Goal: Task Accomplishment & Management: Complete application form

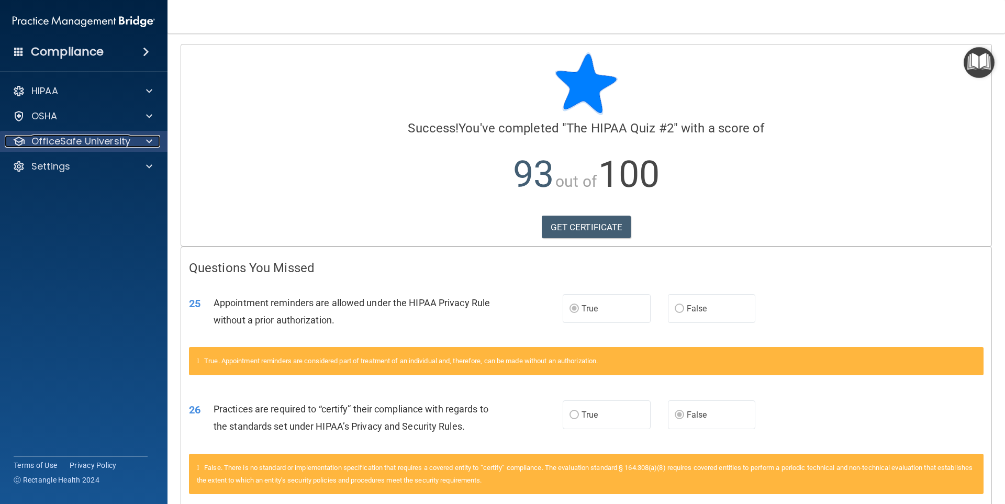
click at [137, 143] on div at bounding box center [148, 141] width 26 height 13
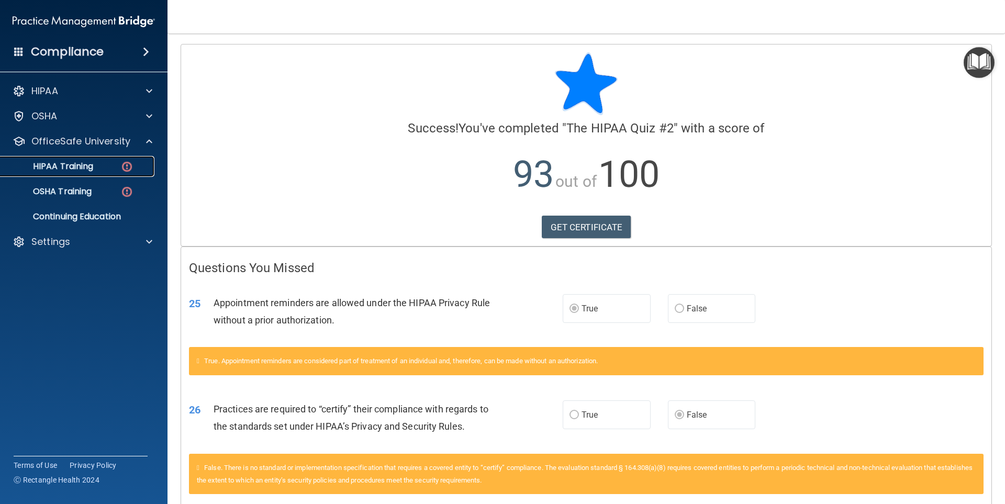
click at [125, 163] on img at bounding box center [126, 166] width 13 height 13
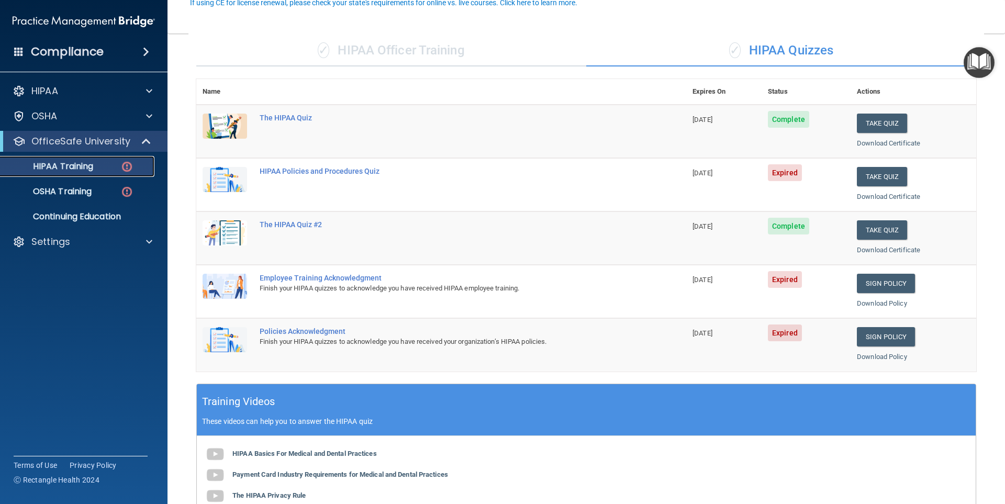
scroll to position [105, 0]
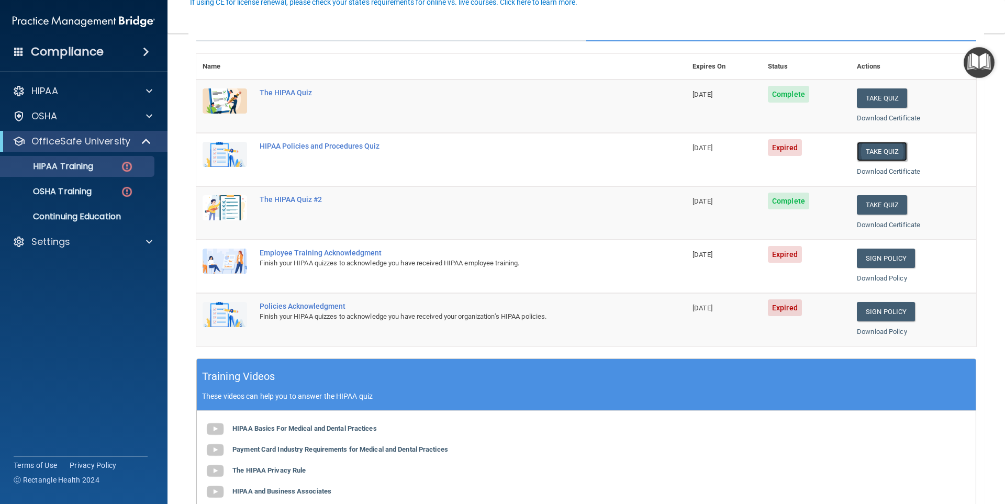
click at [868, 153] on button "Take Quiz" at bounding box center [882, 151] width 50 height 19
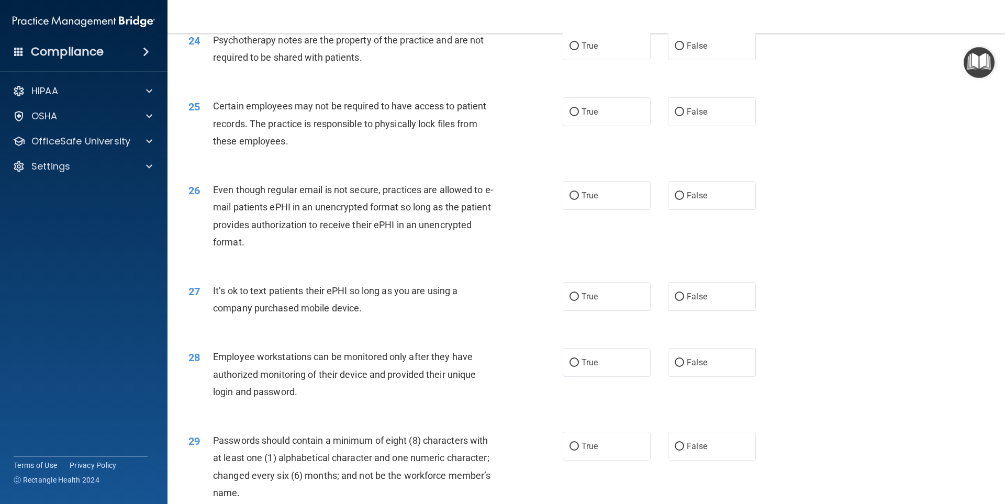
scroll to position [2124, 0]
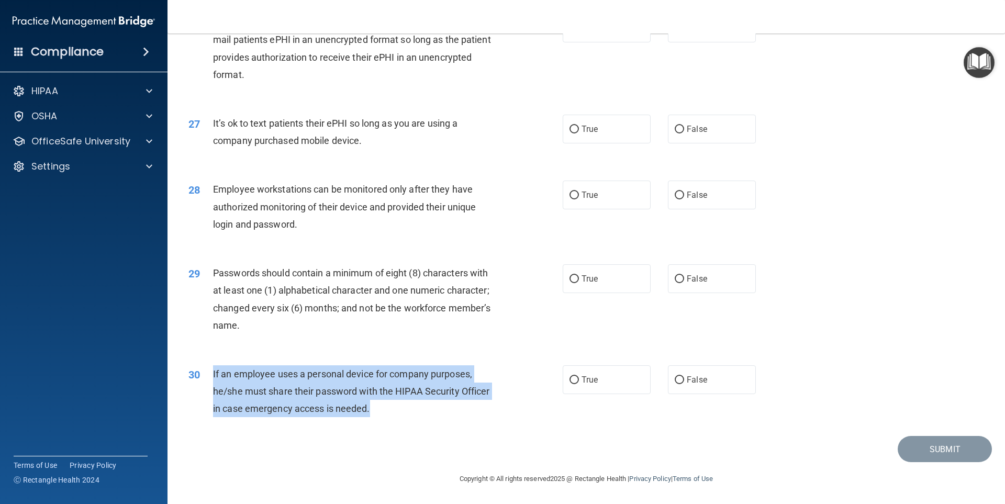
drag, startPoint x: 379, startPoint y: 412, endPoint x: 213, endPoint y: 373, distance: 170.5
click at [213, 373] on div "If an employee uses a personal device for company purposes, he/she must share t…" at bounding box center [359, 391] width 293 height 52
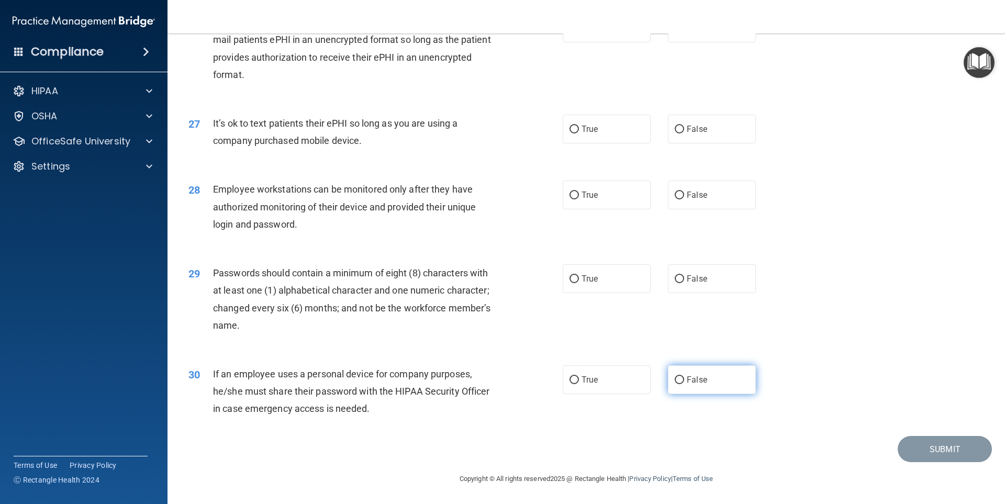
click at [687, 382] on span "False" at bounding box center [697, 380] width 20 height 10
click at [684, 382] on input "False" at bounding box center [679, 380] width 9 height 8
radio input "true"
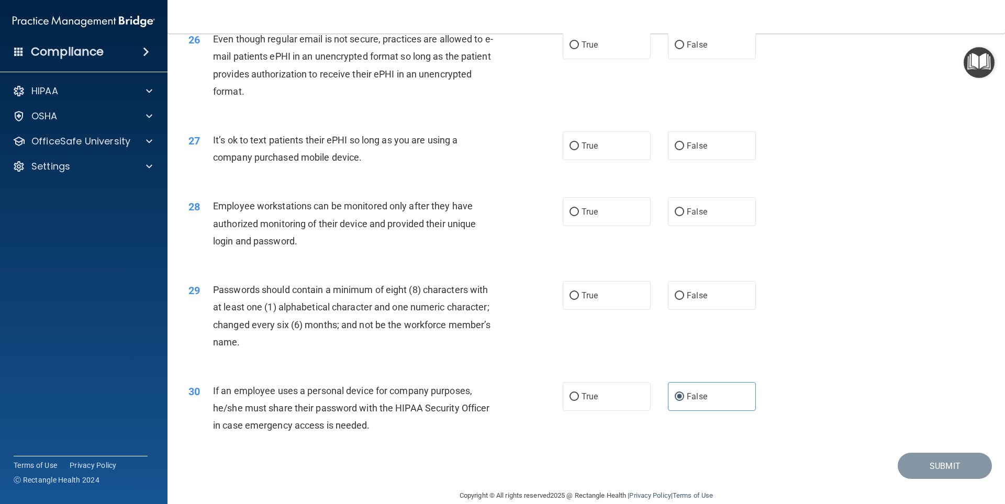
scroll to position [2071, 0]
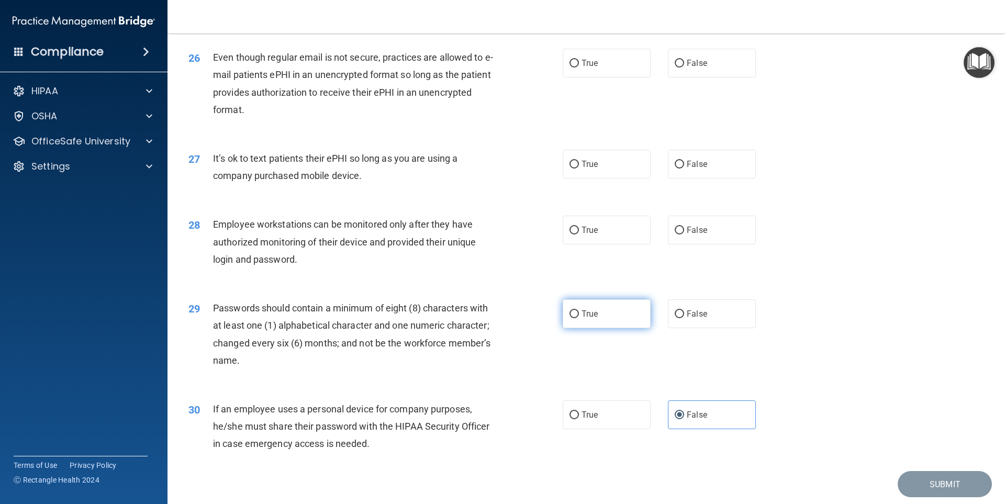
click at [572, 318] on input "True" at bounding box center [573, 314] width 9 height 8
radio input "true"
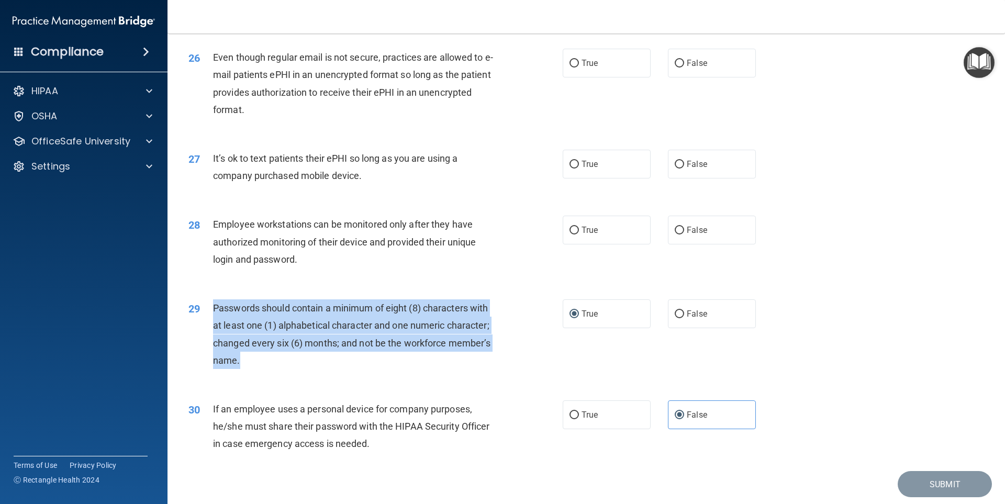
drag, startPoint x: 325, startPoint y: 389, endPoint x: 242, endPoint y: 327, distance: 102.8
click at [211, 331] on div "29 Passwords should contain a minimum of eight (8) characters with at least one…" at bounding box center [376, 336] width 406 height 75
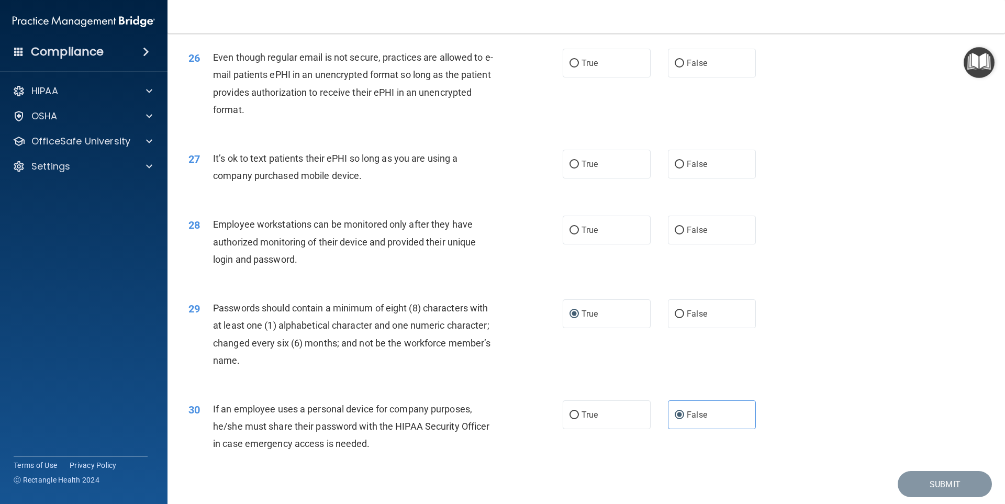
click at [324, 273] on div "28 Employee workstations can be monitored only after they have authorized monit…" at bounding box center [376, 245] width 406 height 58
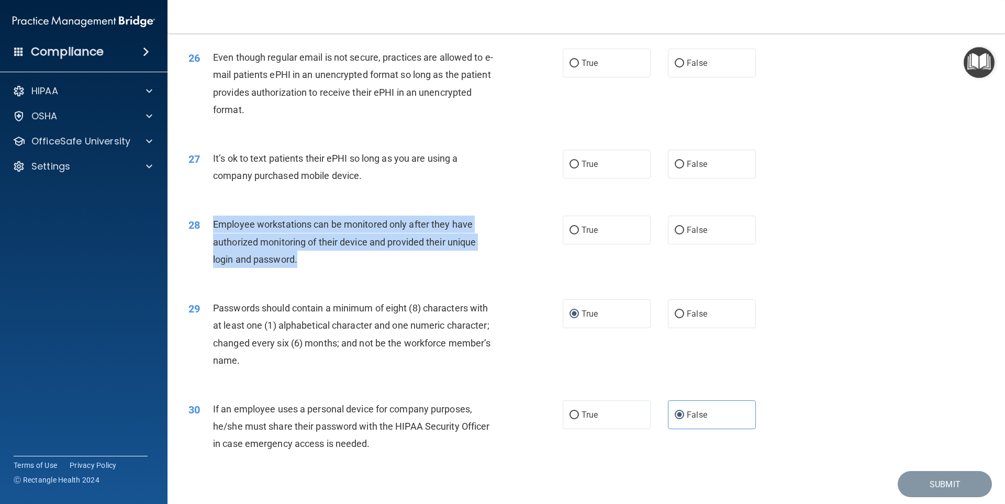
drag, startPoint x: 306, startPoint y: 280, endPoint x: 214, endPoint y: 245, distance: 98.6
click at [214, 245] on div "Employee workstations can be monitored only after they have authorized monitori…" at bounding box center [359, 242] width 293 height 52
click at [679, 234] on input "False" at bounding box center [679, 231] width 9 height 8
radio input "true"
drag, startPoint x: 370, startPoint y: 194, endPoint x: 213, endPoint y: 178, distance: 157.8
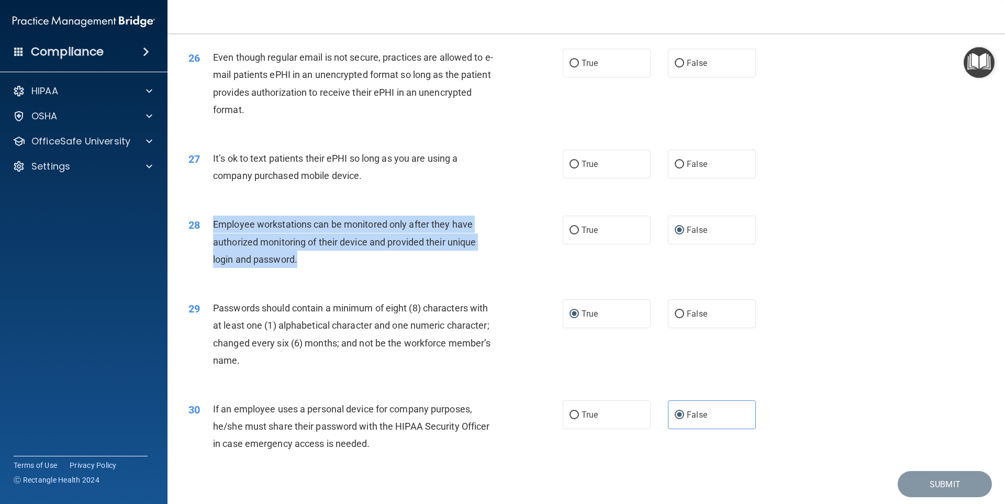
click at [213, 178] on div "It’s ok to text patients their ePHI so long as you are using a company purchase…" at bounding box center [359, 167] width 293 height 35
click at [390, 189] on div "27 It’s ok to text patients their ePHI so long as you are using a company purch…" at bounding box center [376, 170] width 406 height 40
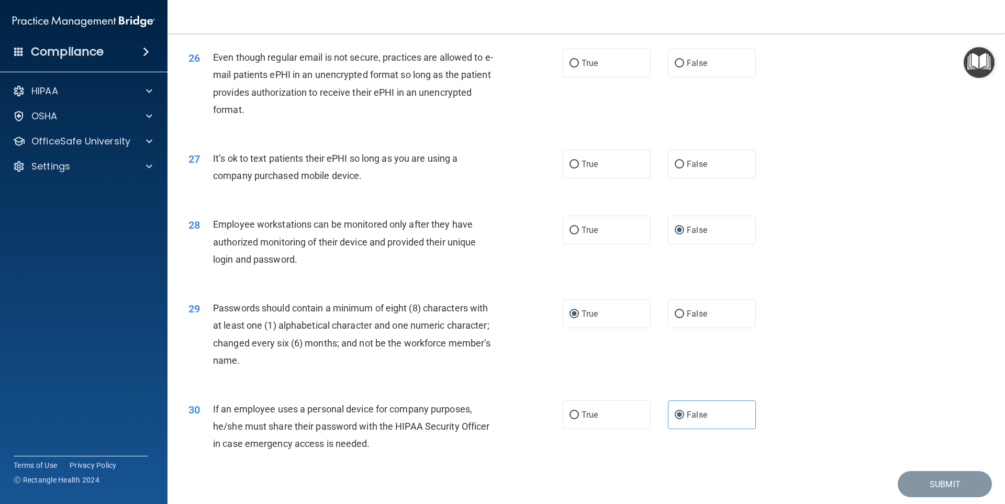
click at [371, 184] on div "It’s ok to text patients their ePHI so long as you are using a company purchase…" at bounding box center [359, 167] width 293 height 35
click at [582, 169] on span "True" at bounding box center [590, 164] width 16 height 10
click at [578, 169] on input "True" at bounding box center [573, 165] width 9 height 8
radio input "true"
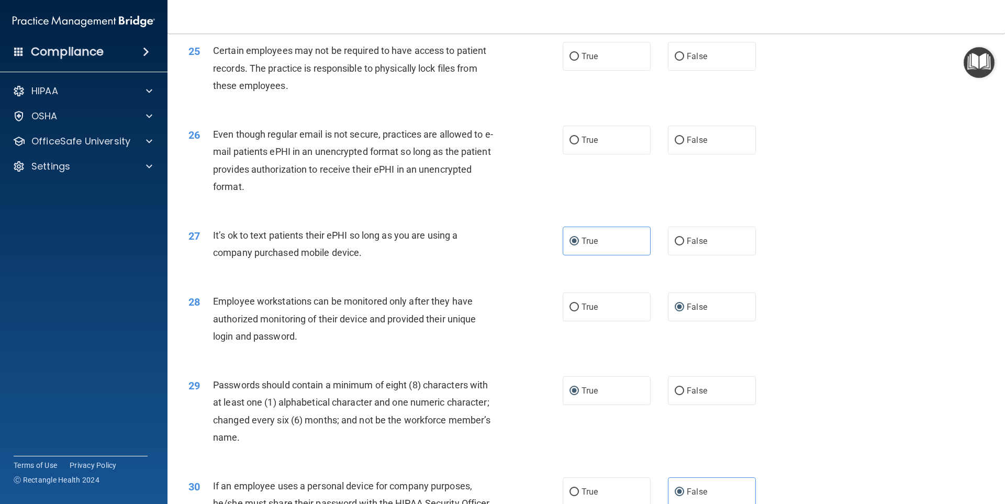
scroll to position [1966, 0]
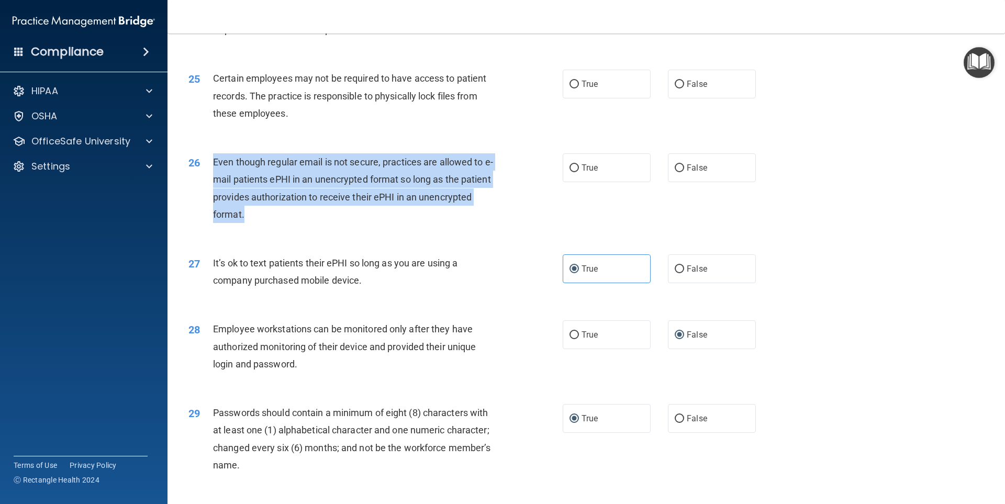
drag, startPoint x: 266, startPoint y: 238, endPoint x: 214, endPoint y: 178, distance: 79.4
click at [214, 178] on div "Even though regular email is not secure, practices are allowed to e-mail patien…" at bounding box center [359, 188] width 293 height 70
click at [320, 223] on div "Even though regular email is not secure, practices are allowed to e-mail patien…" at bounding box center [359, 188] width 293 height 70
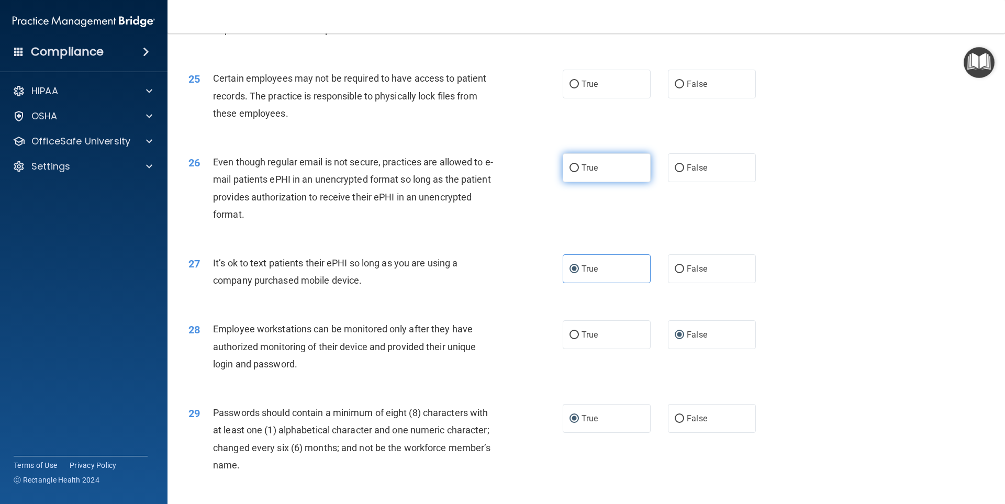
click at [585, 173] on span "True" at bounding box center [590, 168] width 16 height 10
click at [579, 172] on input "True" at bounding box center [573, 168] width 9 height 8
radio input "true"
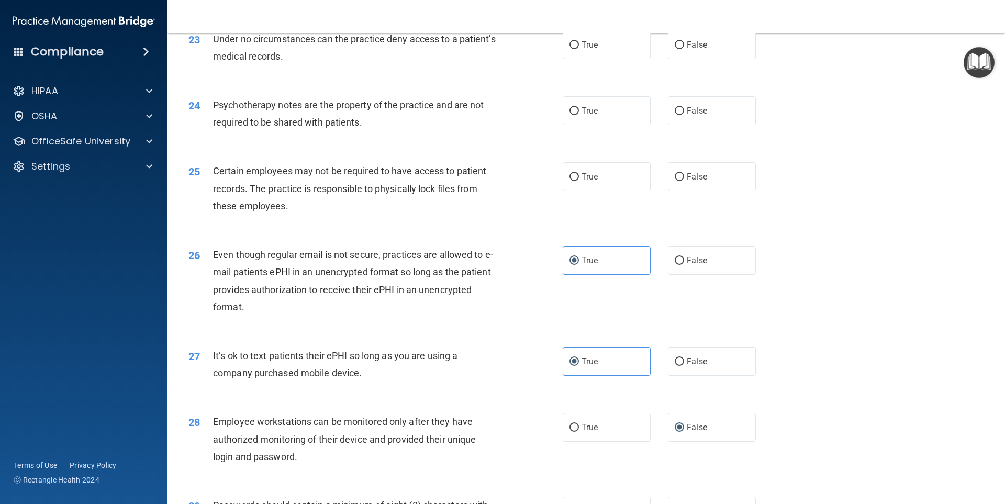
scroll to position [1862, 0]
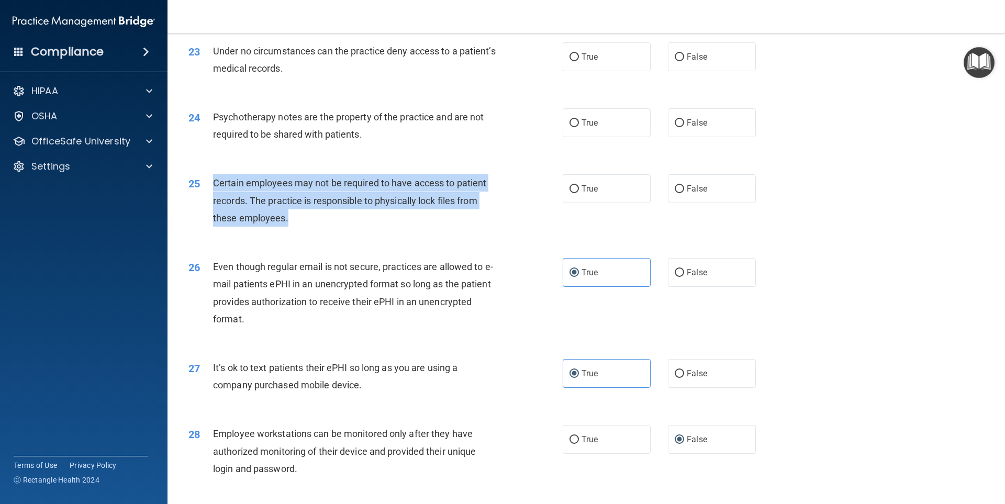
drag, startPoint x: 305, startPoint y: 239, endPoint x: 213, endPoint y: 200, distance: 100.4
click at [213, 200] on div "Certain employees may not be required to have access to patient records. The pr…" at bounding box center [359, 200] width 293 height 52
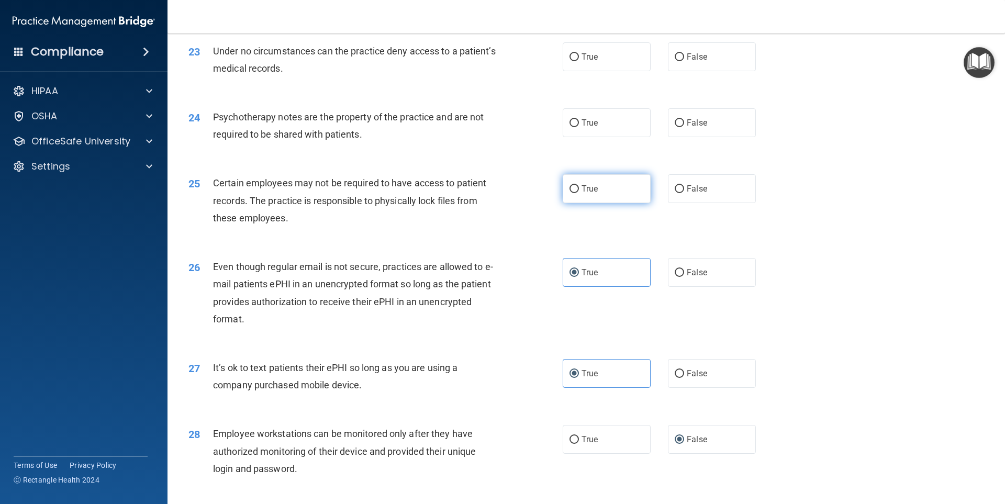
click at [600, 203] on label "True" at bounding box center [607, 188] width 88 height 29
click at [579, 193] on input "True" at bounding box center [573, 189] width 9 height 8
radio input "true"
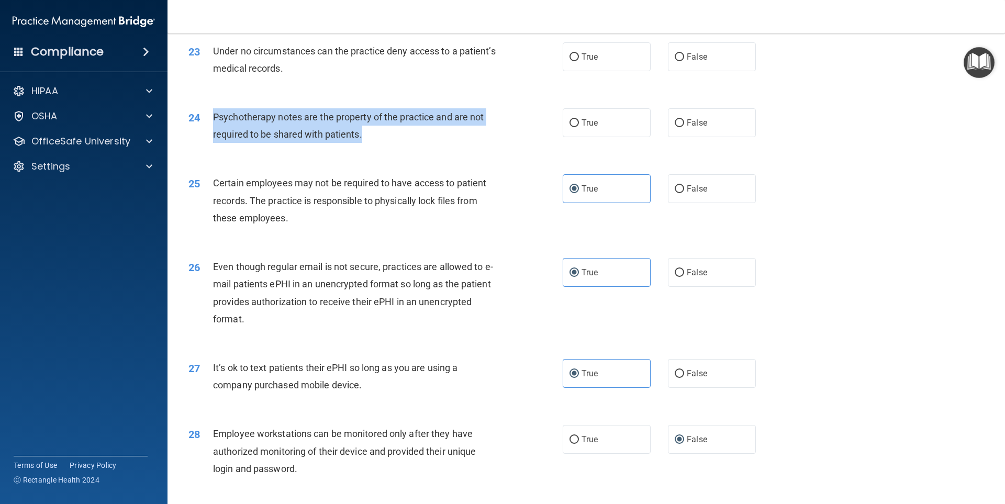
drag, startPoint x: 399, startPoint y: 153, endPoint x: 213, endPoint y: 132, distance: 188.1
click at [213, 132] on div "Psychotherapy notes are the property of the practice and are not required to be…" at bounding box center [359, 125] width 293 height 35
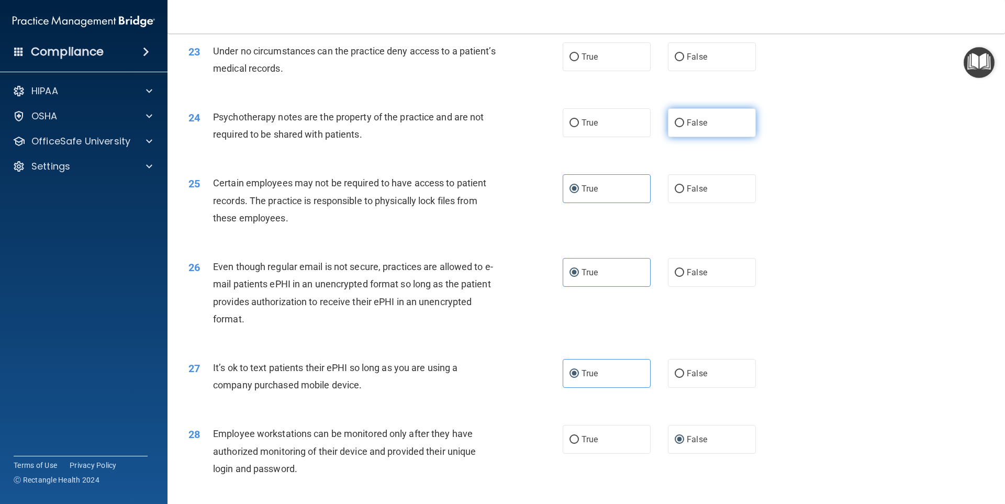
click at [700, 131] on label "False" at bounding box center [712, 122] width 88 height 29
click at [684, 127] on input "False" at bounding box center [679, 123] width 9 height 8
radio input "true"
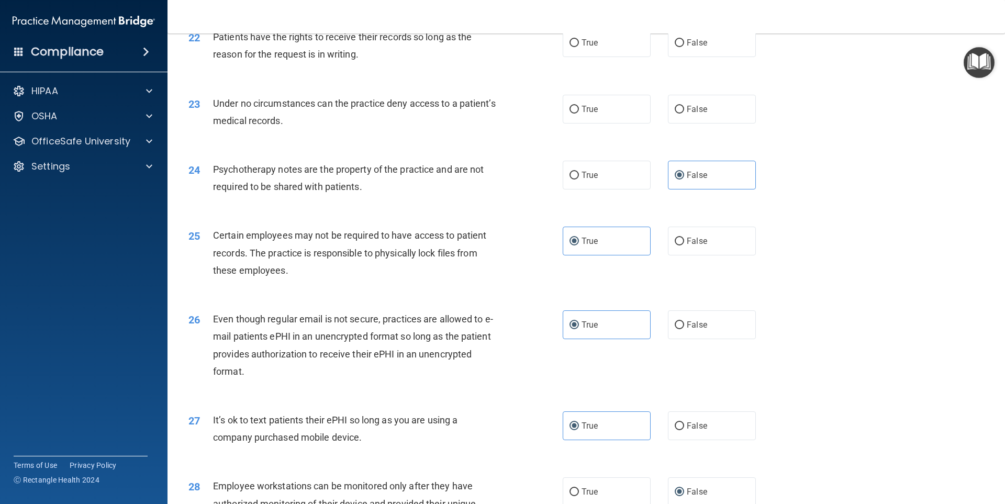
scroll to position [1757, 0]
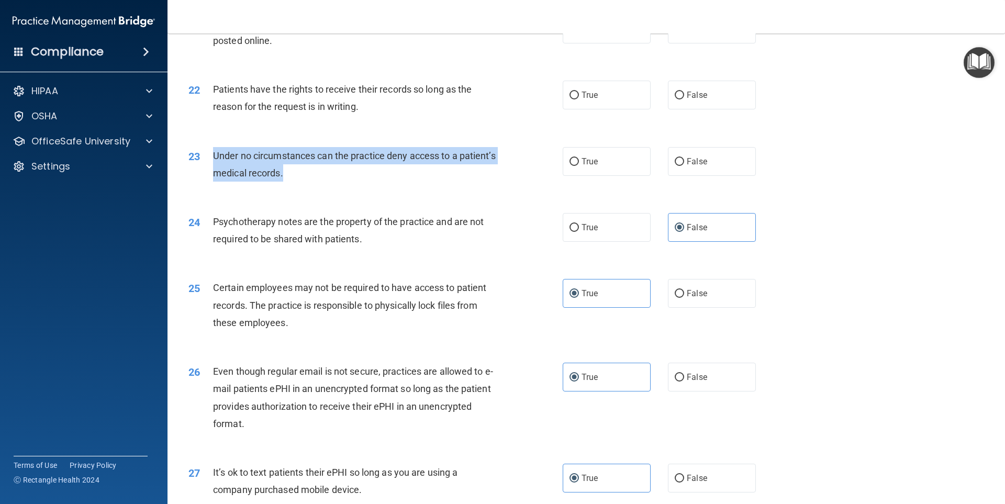
drag, startPoint x: 332, startPoint y: 195, endPoint x: 214, endPoint y: 170, distance: 120.4
click at [214, 170] on div "Under no circumstances can the practice deny access to a patient’s medical reco…" at bounding box center [359, 164] width 293 height 35
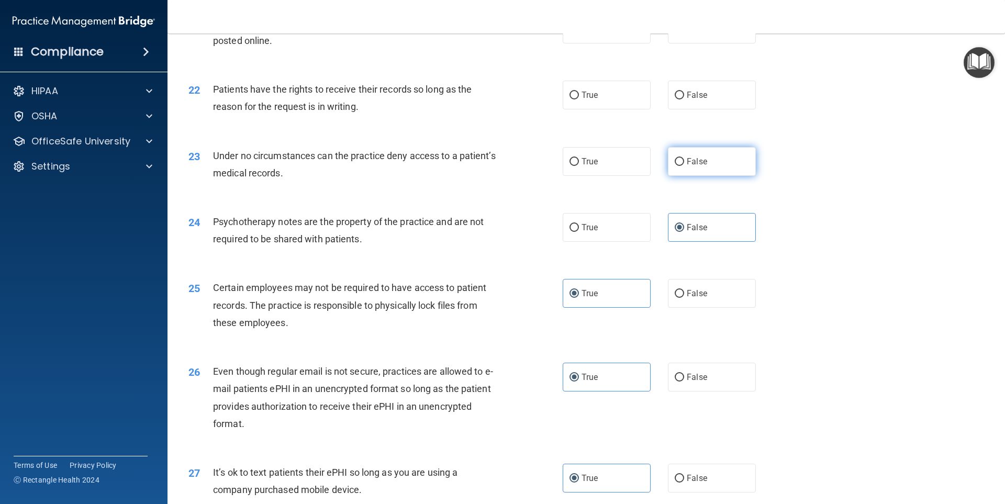
click at [691, 166] on span "False" at bounding box center [697, 162] width 20 height 10
click at [684, 166] on input "False" at bounding box center [679, 162] width 9 height 8
radio input "true"
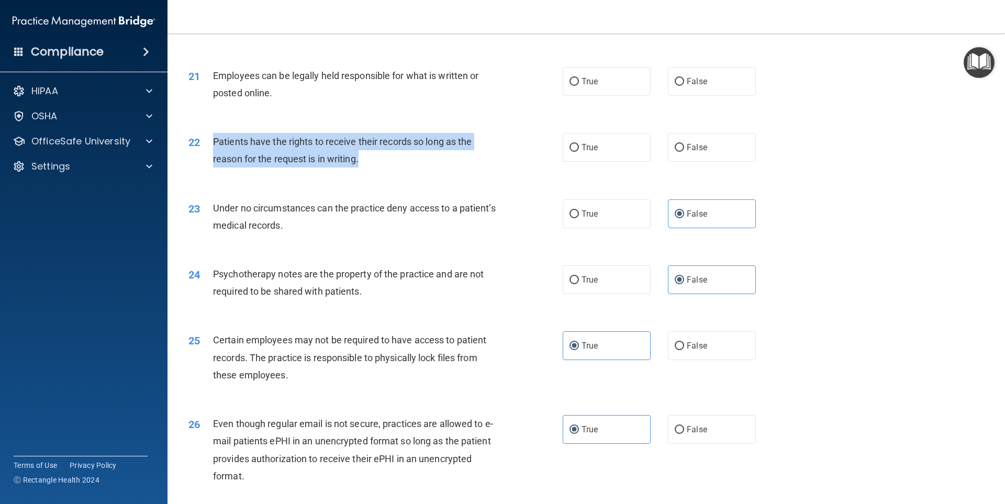
drag, startPoint x: 373, startPoint y: 175, endPoint x: 210, endPoint y: 162, distance: 163.8
click at [210, 162] on div "22 Patients have the rights to receive their records so long as the reason for …" at bounding box center [376, 153] width 406 height 40
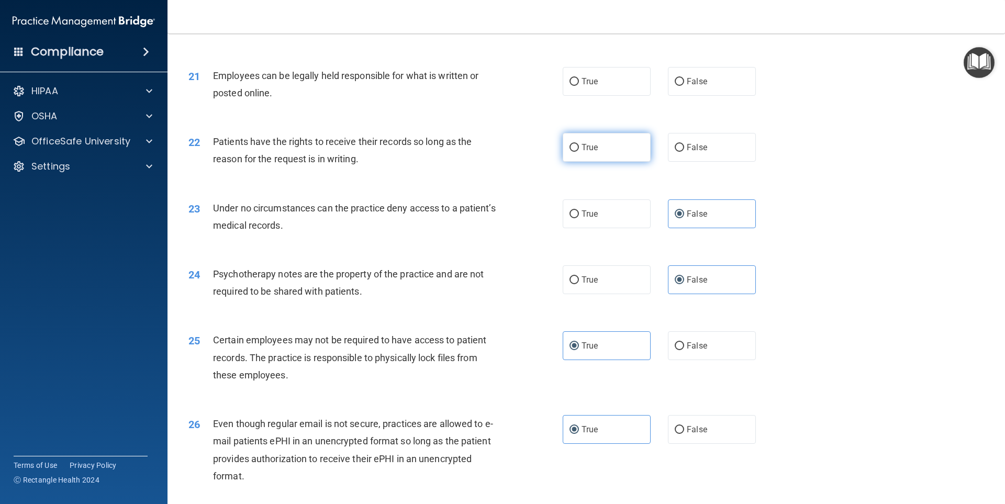
click at [584, 152] on span "True" at bounding box center [590, 147] width 16 height 10
click at [579, 152] on input "True" at bounding box center [573, 148] width 9 height 8
radio input "true"
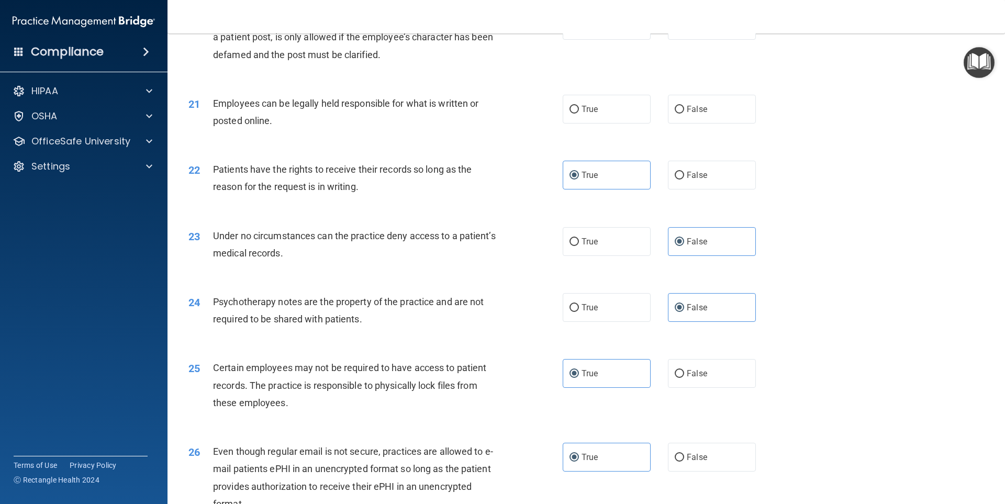
scroll to position [1652, 0]
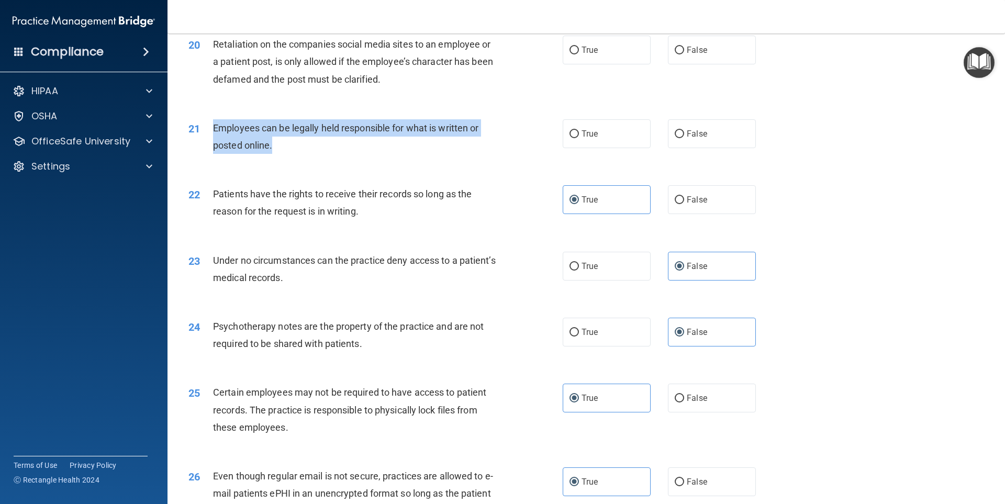
drag, startPoint x: 290, startPoint y: 160, endPoint x: 212, endPoint y: 147, distance: 79.1
click at [212, 147] on div "21 Employees can be legally held responsible for what is written or posted onli…" at bounding box center [376, 139] width 406 height 40
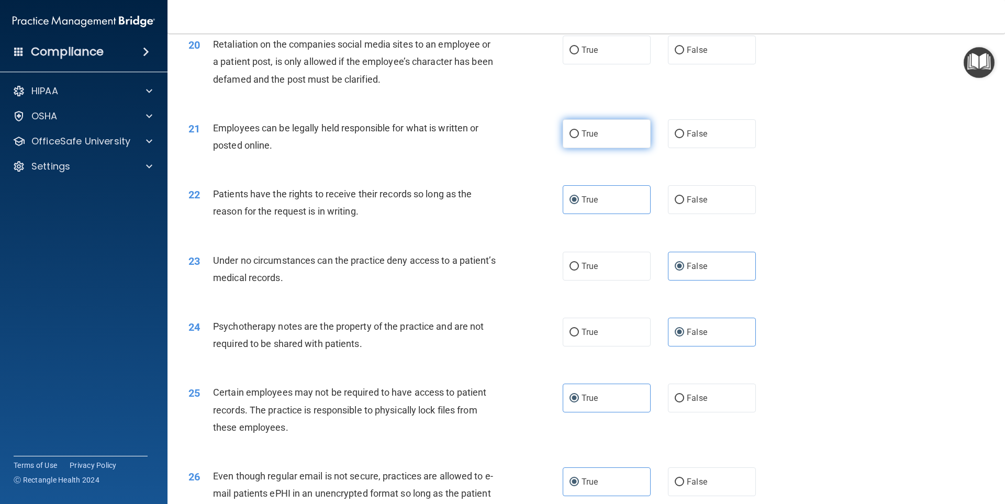
click at [582, 139] on span "True" at bounding box center [590, 134] width 16 height 10
click at [579, 138] on input "True" at bounding box center [573, 134] width 9 height 8
radio input "true"
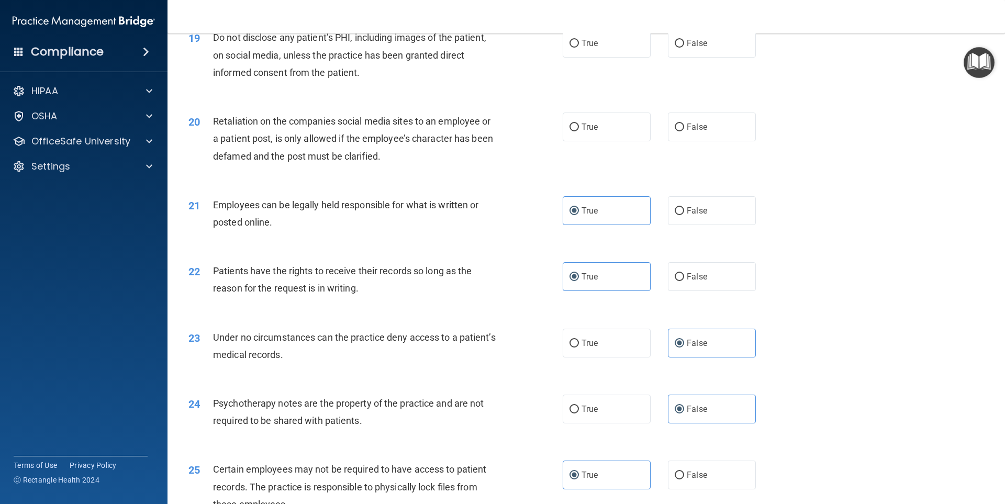
scroll to position [1548, 0]
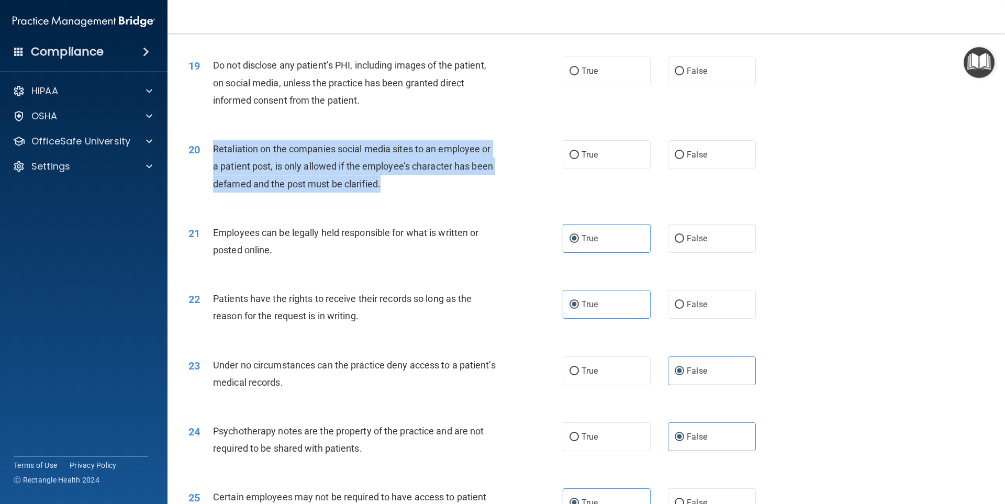
drag, startPoint x: 394, startPoint y: 205, endPoint x: 210, endPoint y: 167, distance: 187.4
click at [210, 167] on div "20 Retaliation on the companies social media sites to an employee or a patient …" at bounding box center [376, 169] width 406 height 58
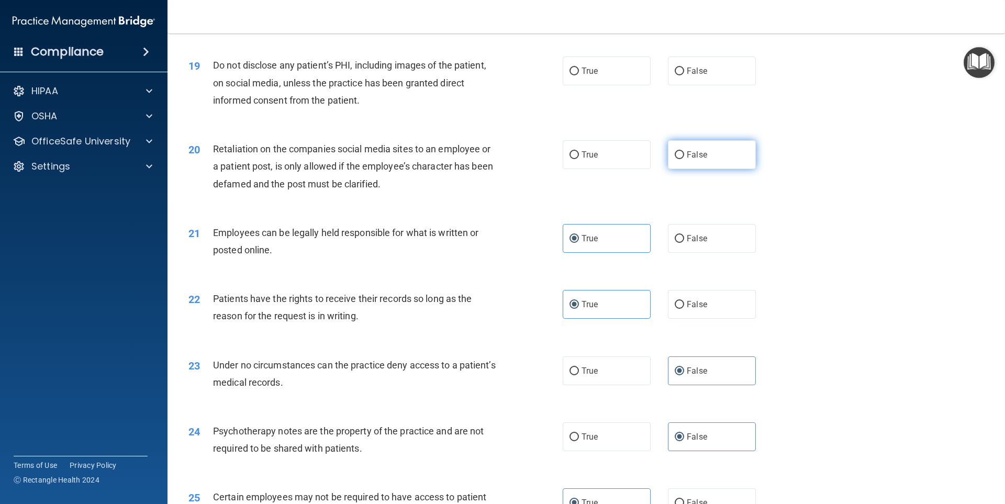
click at [681, 167] on label "False" at bounding box center [712, 154] width 88 height 29
click at [681, 159] on input "False" at bounding box center [679, 155] width 9 height 8
radio input "true"
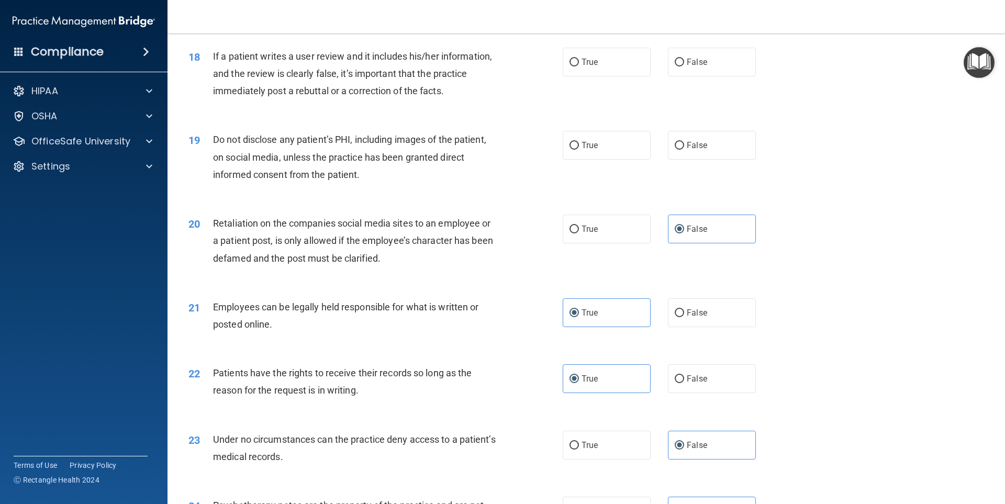
scroll to position [1443, 0]
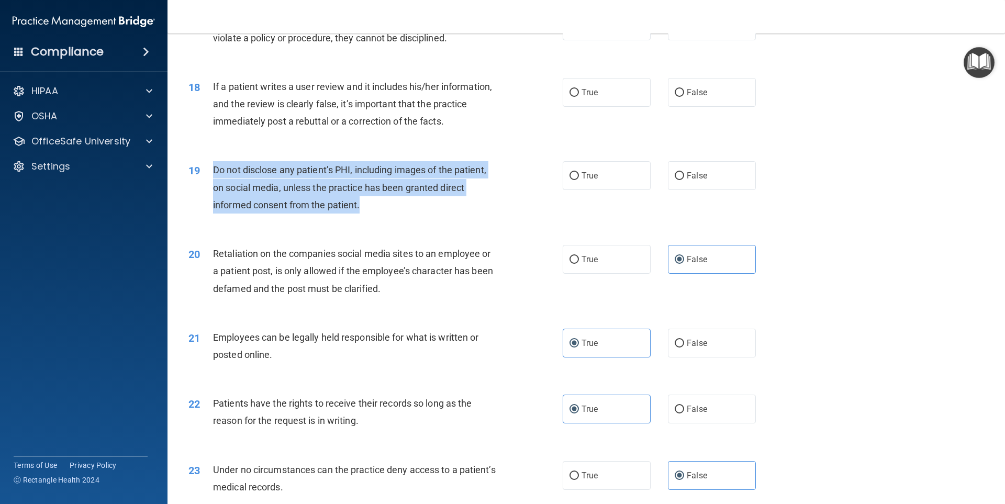
drag, startPoint x: 412, startPoint y: 218, endPoint x: 212, endPoint y: 182, distance: 203.7
click at [212, 182] on div "19 Do not disclose any patient’s PHI, including images of the patient, on socia…" at bounding box center [376, 190] width 406 height 58
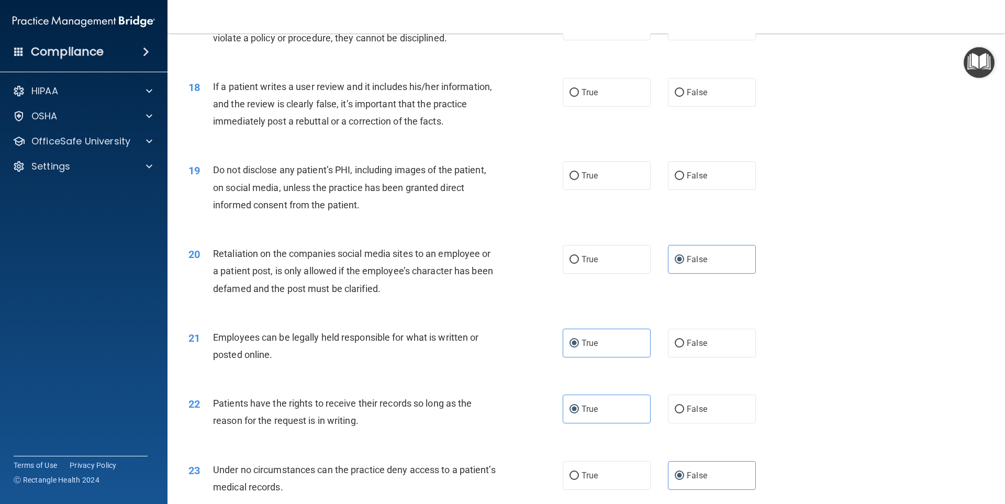
click at [463, 253] on div "20 Retaliation on the companies social media sites to an employee or a patient …" at bounding box center [586, 274] width 811 height 84
click at [608, 190] on label "True" at bounding box center [607, 175] width 88 height 29
click at [579, 180] on input "True" at bounding box center [573, 176] width 9 height 8
radio input "true"
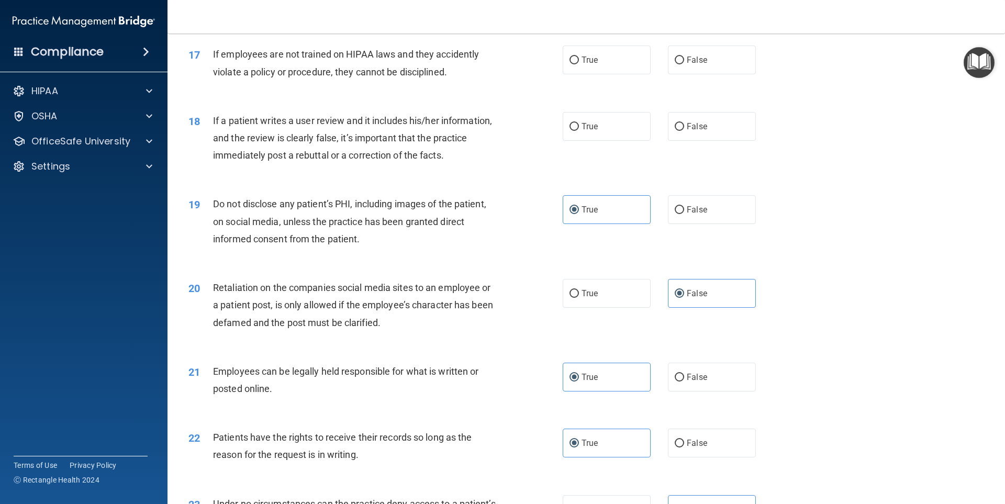
scroll to position [1391, 0]
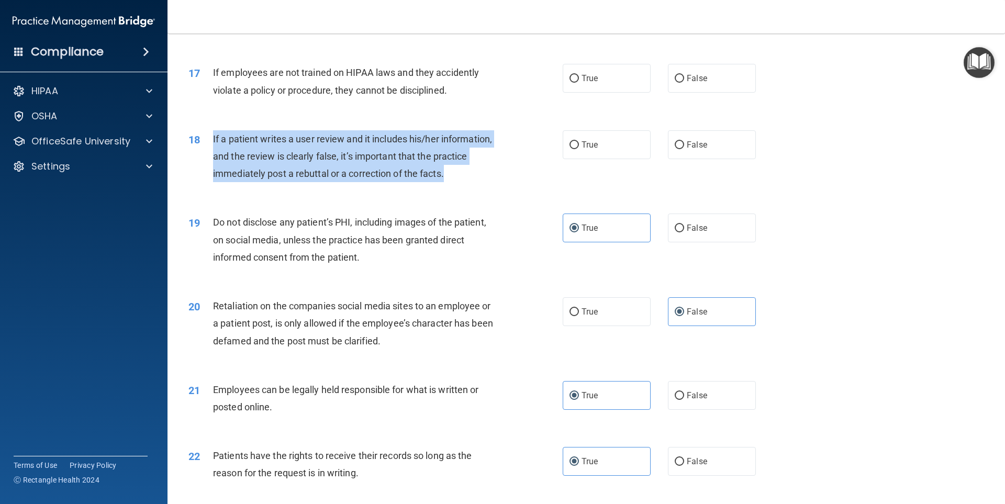
drag, startPoint x: 447, startPoint y: 192, endPoint x: 208, endPoint y: 163, distance: 240.9
click at [208, 163] on div "18 If a patient writes a user review and it includes his/her information, and t…" at bounding box center [376, 159] width 406 height 58
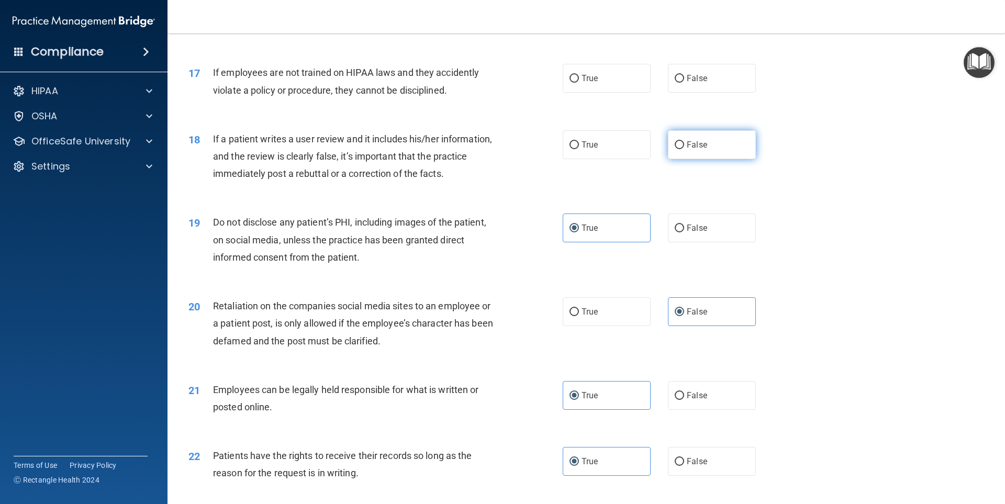
click at [687, 150] on span "False" at bounding box center [697, 145] width 20 height 10
click at [684, 149] on input "False" at bounding box center [679, 145] width 9 height 8
radio input "true"
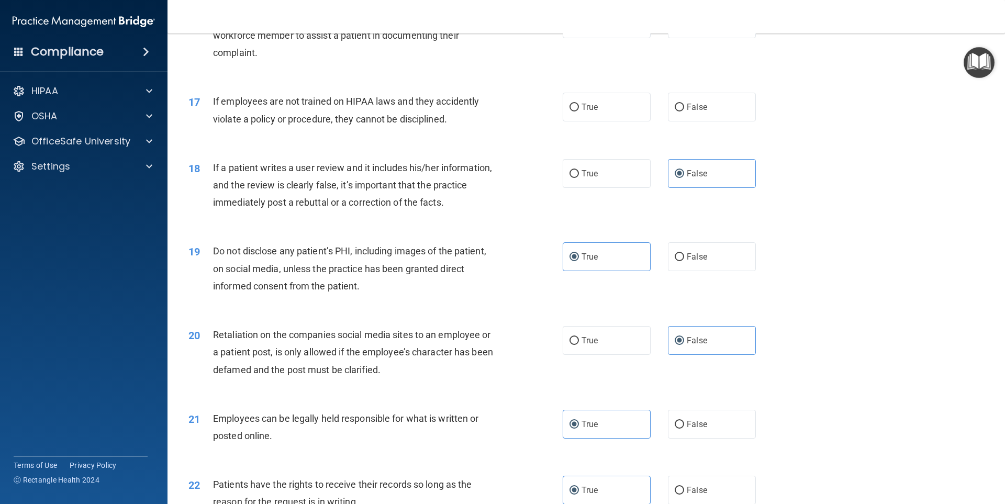
scroll to position [1286, 0]
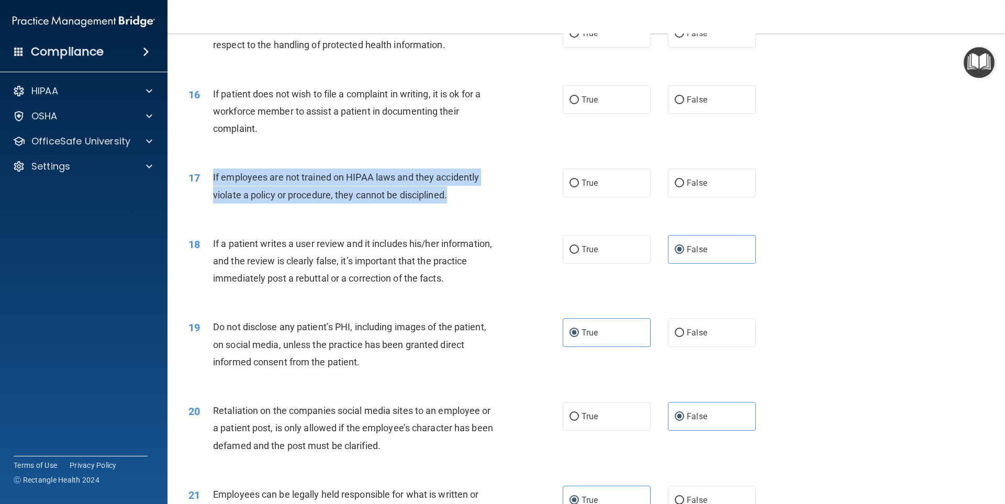
drag, startPoint x: 453, startPoint y: 211, endPoint x: 212, endPoint y: 193, distance: 242.0
click at [208, 195] on div "17 If employees are not trained on HIPAA laws and they accidently violate a pol…" at bounding box center [376, 189] width 406 height 40
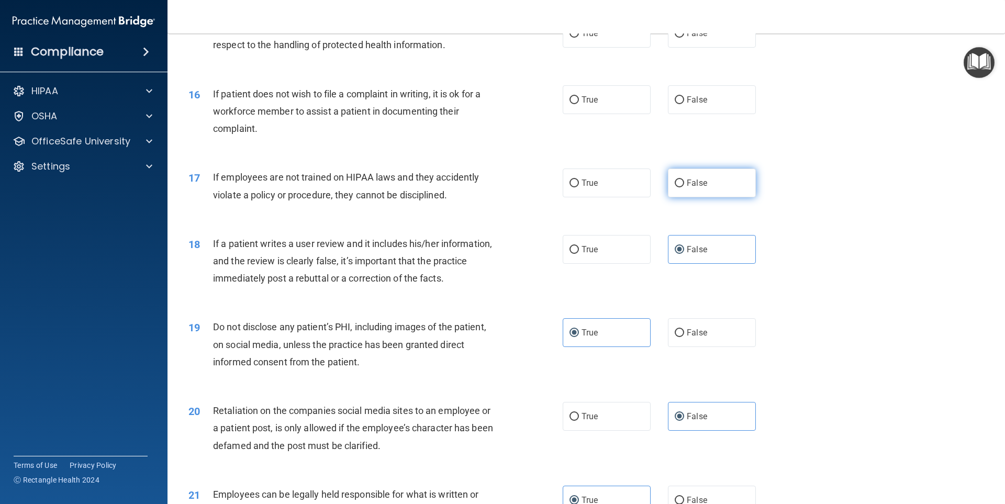
click at [692, 197] on label "False" at bounding box center [712, 183] width 88 height 29
click at [684, 187] on input "False" at bounding box center [679, 184] width 9 height 8
radio input "true"
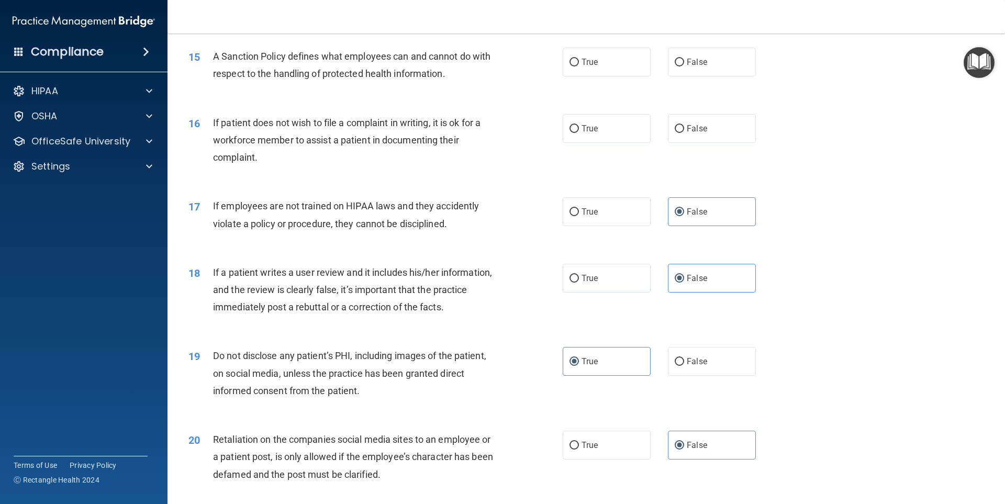
scroll to position [1234, 0]
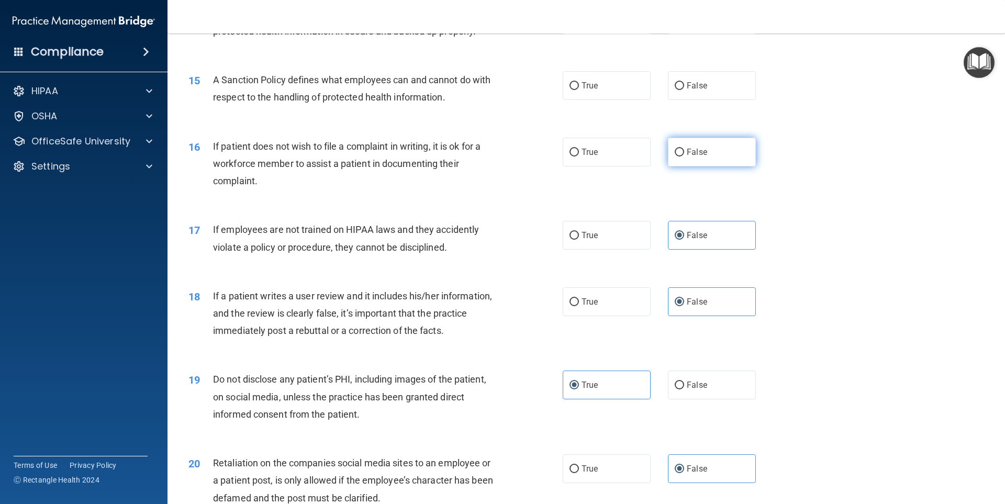
click at [676, 166] on label "False" at bounding box center [712, 152] width 88 height 29
click at [676, 157] on input "False" at bounding box center [679, 153] width 9 height 8
radio input "true"
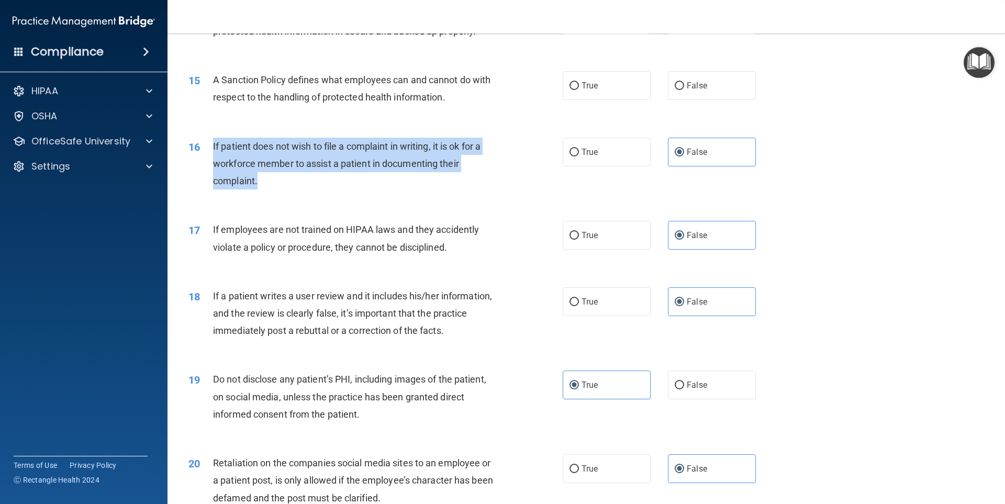
drag, startPoint x: 271, startPoint y: 197, endPoint x: 214, endPoint y: 163, distance: 66.4
click at [214, 163] on div "If patient does not wish to file a complaint in writing, it is ok for a workfor…" at bounding box center [359, 164] width 293 height 52
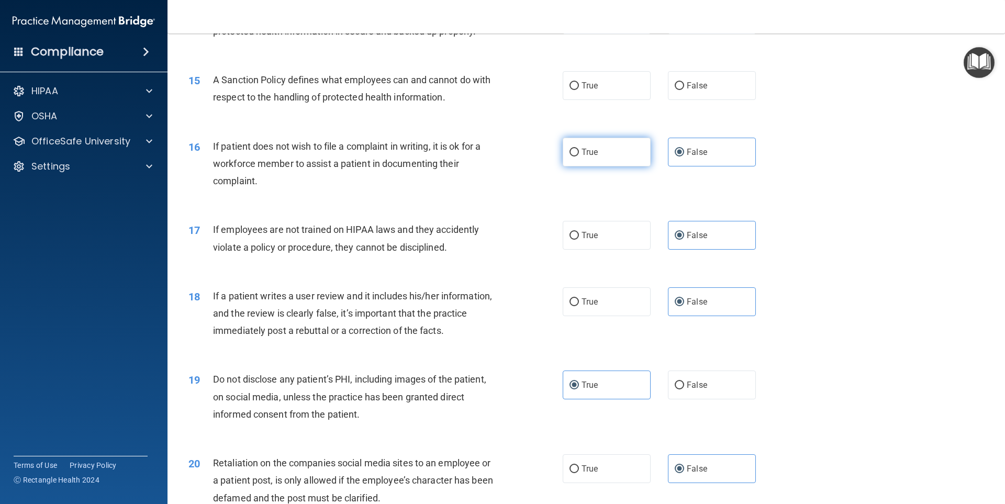
click at [594, 157] on span "True" at bounding box center [590, 152] width 16 height 10
click at [579, 157] on input "True" at bounding box center [573, 153] width 9 height 8
radio input "true"
radio input "false"
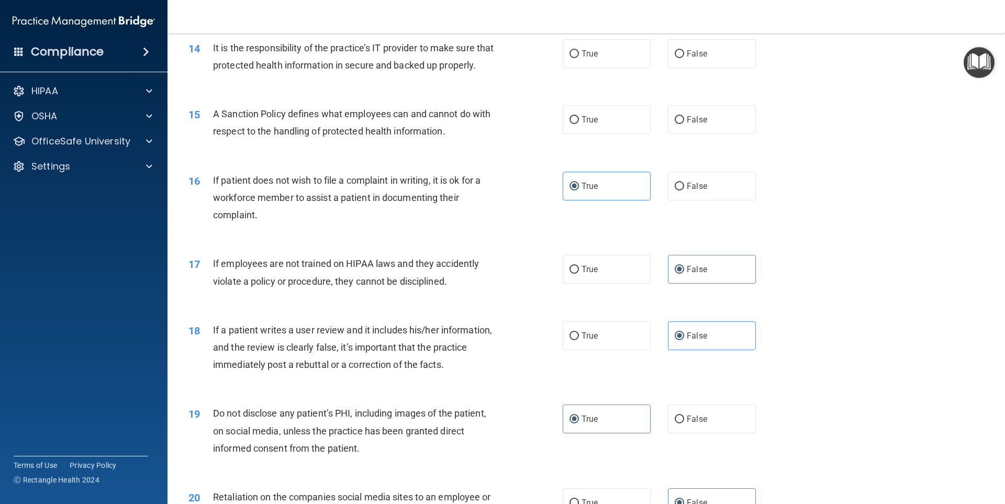
scroll to position [1129, 0]
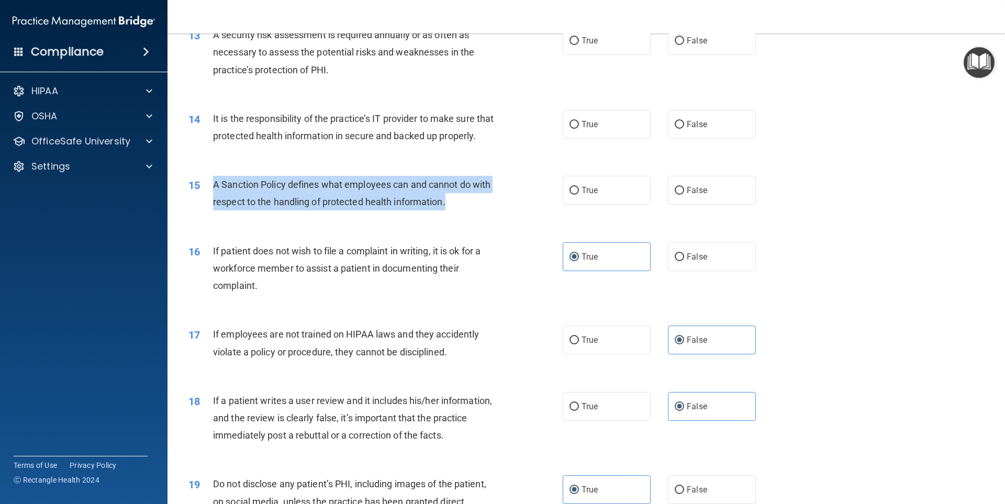
drag, startPoint x: 459, startPoint y: 225, endPoint x: 217, endPoint y: 203, distance: 243.3
click at [206, 207] on div "15 A Sanction Policy defines what employees can and cannot do with respect to t…" at bounding box center [376, 196] width 406 height 40
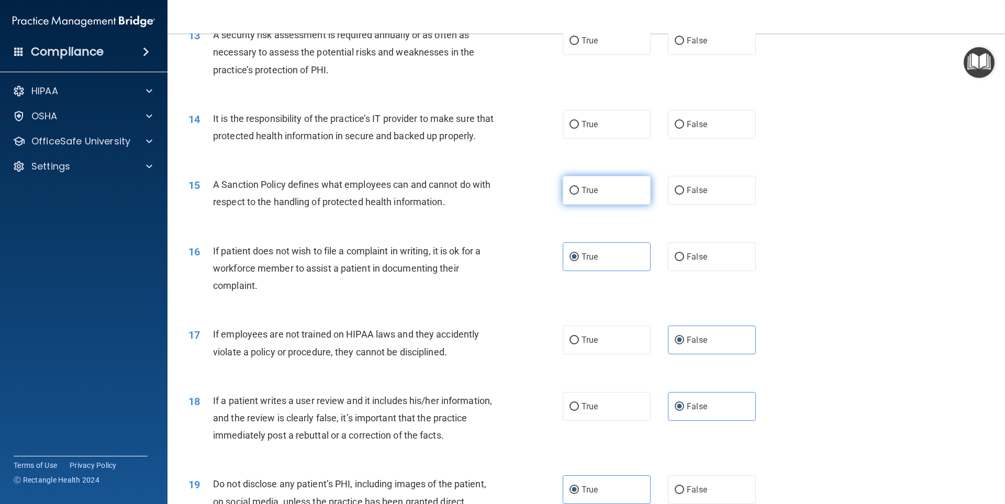
click at [584, 195] on span "True" at bounding box center [590, 190] width 16 height 10
click at [579, 195] on input "True" at bounding box center [573, 191] width 9 height 8
radio input "true"
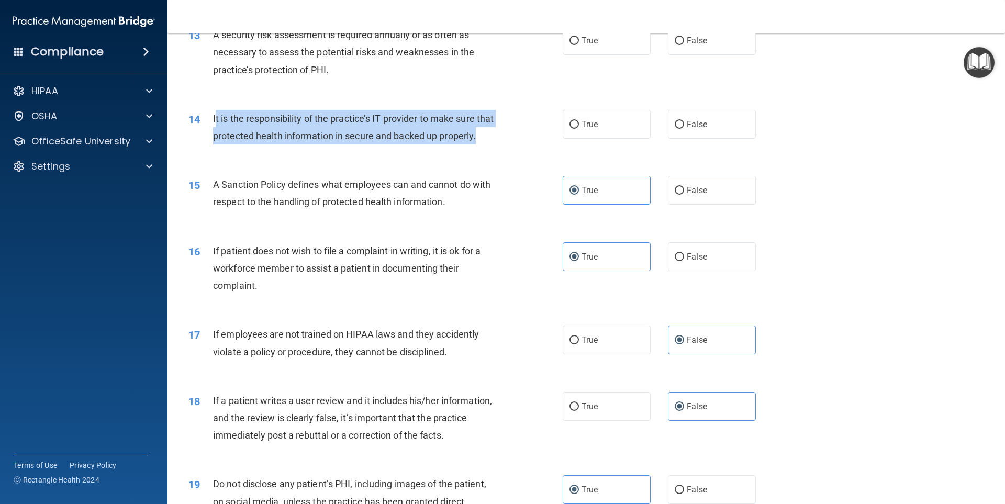
drag, startPoint x: 286, startPoint y: 158, endPoint x: 215, endPoint y: 116, distance: 82.9
click at [215, 116] on div "It is the responsibility of the practice’s IT provider to make sure that protec…" at bounding box center [359, 127] width 293 height 35
click at [290, 144] on div "It is the responsibility of the practice’s IT provider to make sure that protec…" at bounding box center [359, 127] width 293 height 35
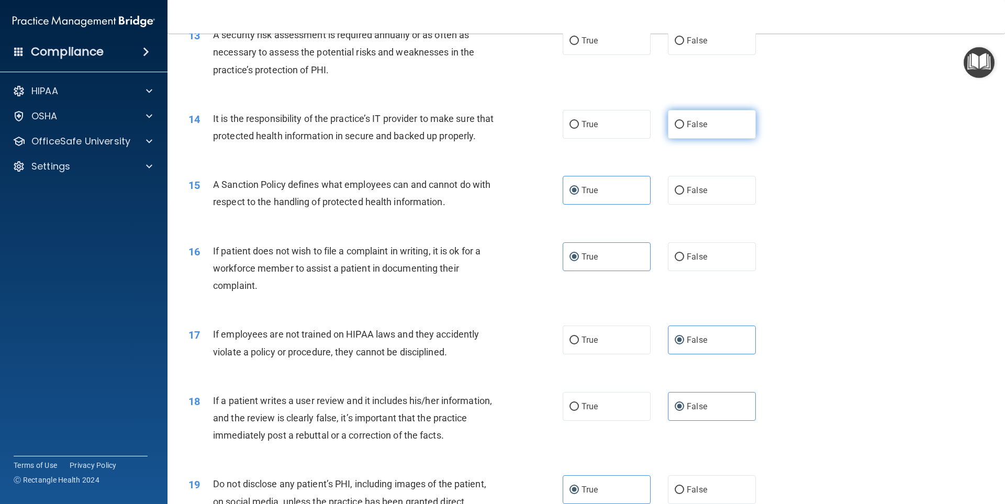
click at [678, 127] on input "False" at bounding box center [679, 125] width 9 height 8
radio input "true"
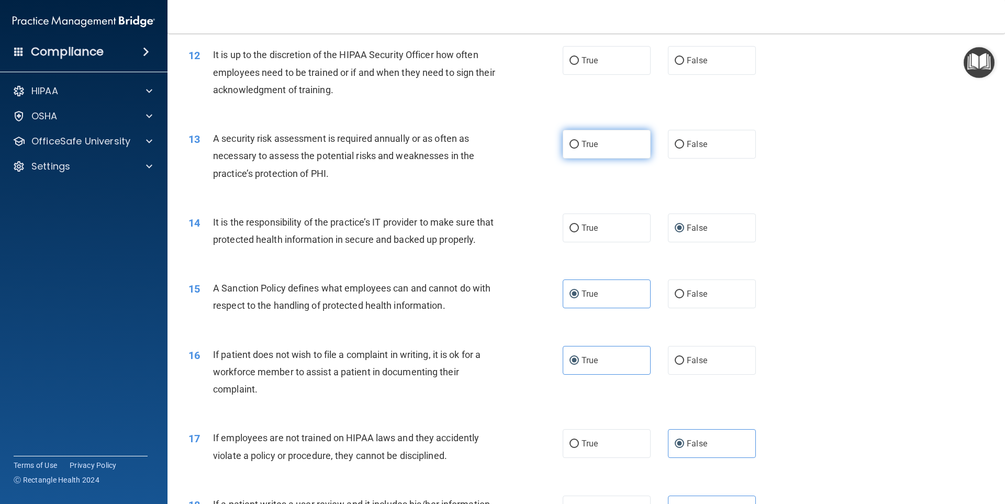
scroll to position [1024, 0]
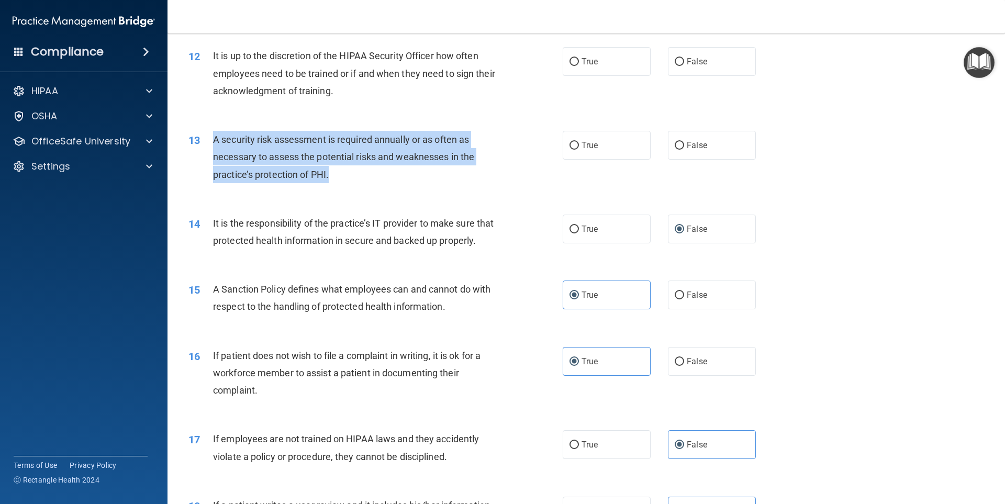
drag, startPoint x: 368, startPoint y: 171, endPoint x: 232, endPoint y: 143, distance: 139.3
click at [208, 142] on div "13 A security risk assessment is required annually or as often as necessary to …" at bounding box center [376, 160] width 406 height 58
drag, startPoint x: 410, startPoint y: 183, endPoint x: 464, endPoint y: 169, distance: 55.1
click at [411, 183] on div "A security risk assessment is required annually or as often as necessary to ass…" at bounding box center [359, 157] width 293 height 52
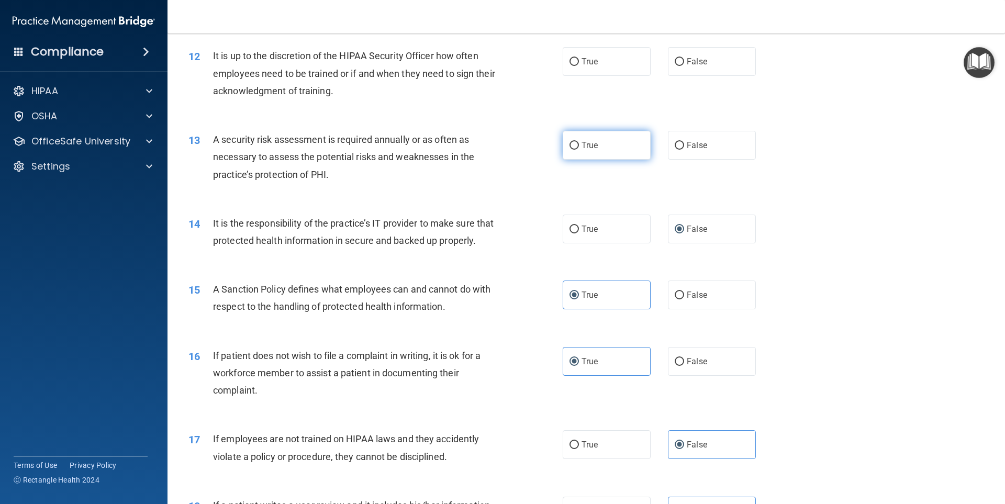
click at [576, 150] on label "True" at bounding box center [607, 145] width 88 height 29
click at [576, 150] on input "True" at bounding box center [573, 146] width 9 height 8
radio input "true"
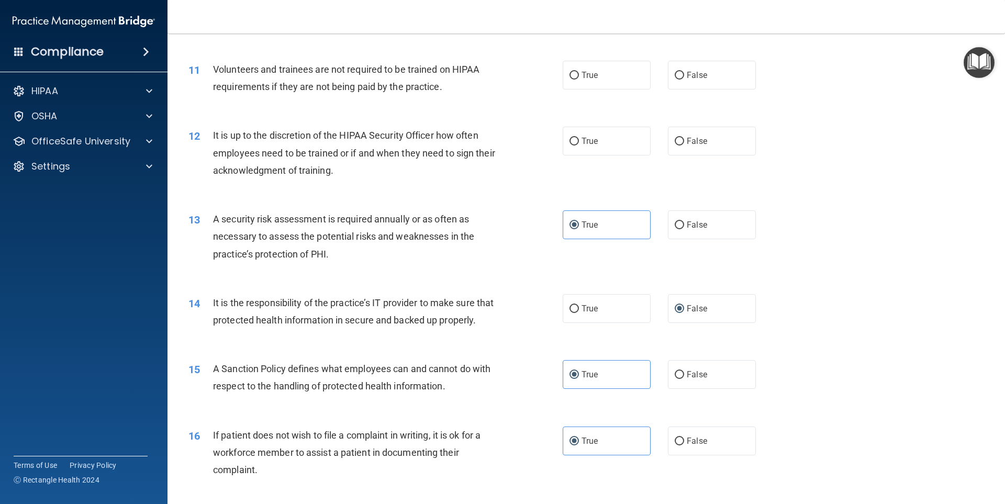
scroll to position [920, 0]
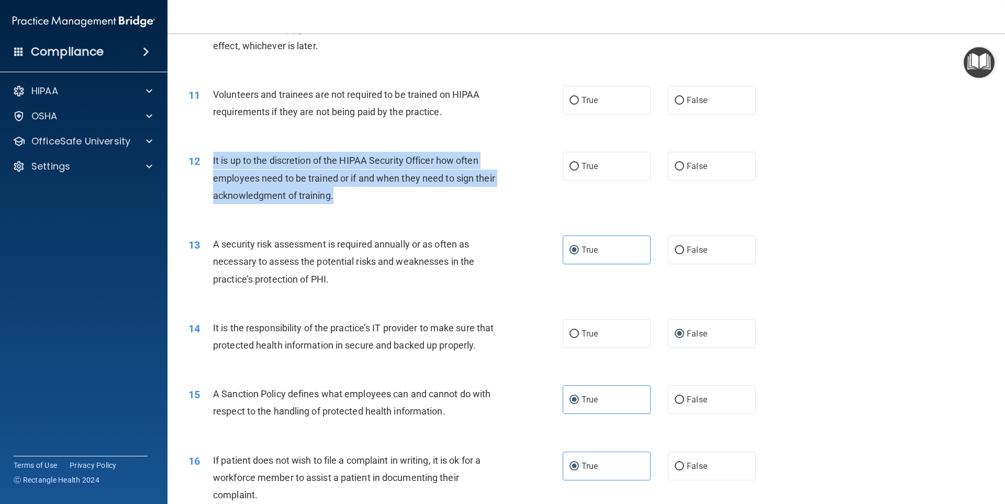
drag, startPoint x: 365, startPoint y: 197, endPoint x: 218, endPoint y: 163, distance: 151.0
click at [207, 164] on div "12 It is up to the discretion of the HIPAA Security Officer how often employees…" at bounding box center [376, 181] width 406 height 58
click at [393, 202] on div "It is up to the discretion of the HIPAA Security Officer how often employees ne…" at bounding box center [359, 178] width 293 height 52
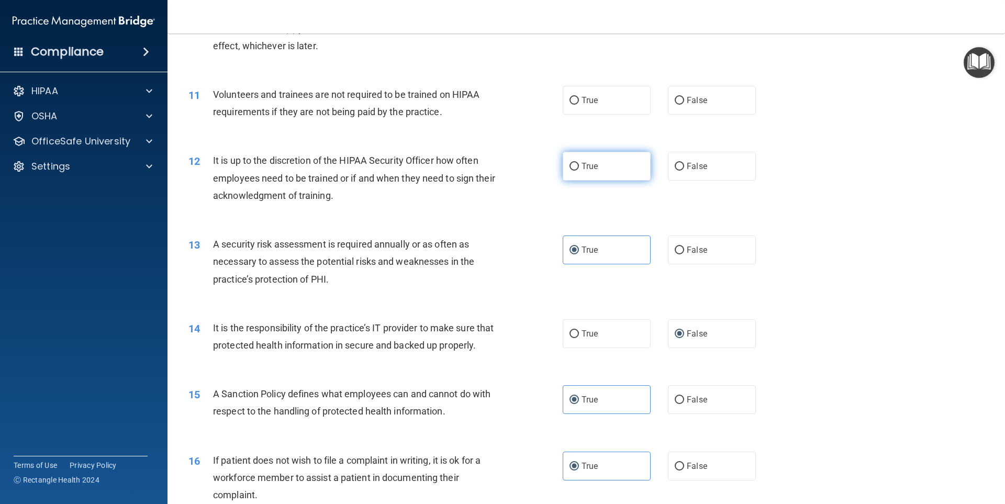
click at [625, 169] on label "True" at bounding box center [607, 166] width 88 height 29
click at [579, 169] on input "True" at bounding box center [573, 167] width 9 height 8
radio input "true"
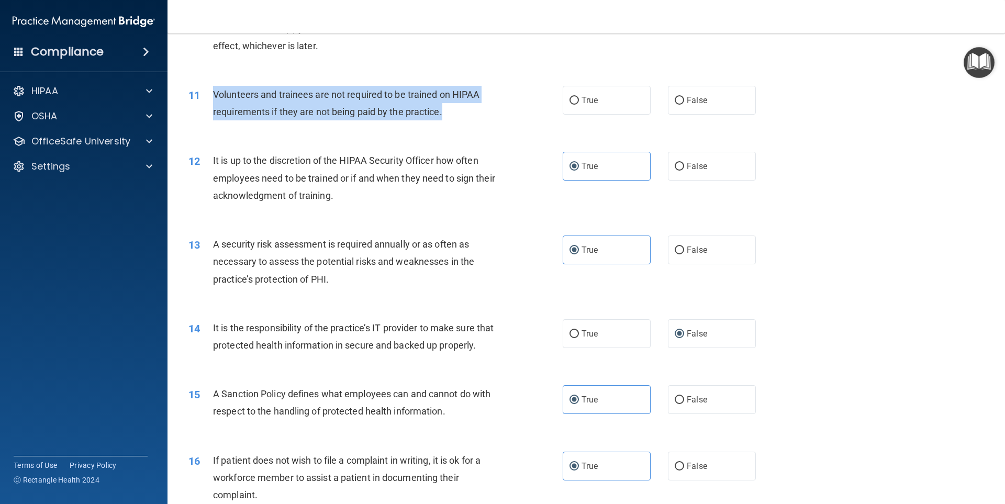
drag, startPoint x: 460, startPoint y: 111, endPoint x: 208, endPoint y: 92, distance: 253.0
click at [208, 92] on div "11 Volunteers and trainees are not required to be trained on HIPAA requirements…" at bounding box center [376, 106] width 406 height 40
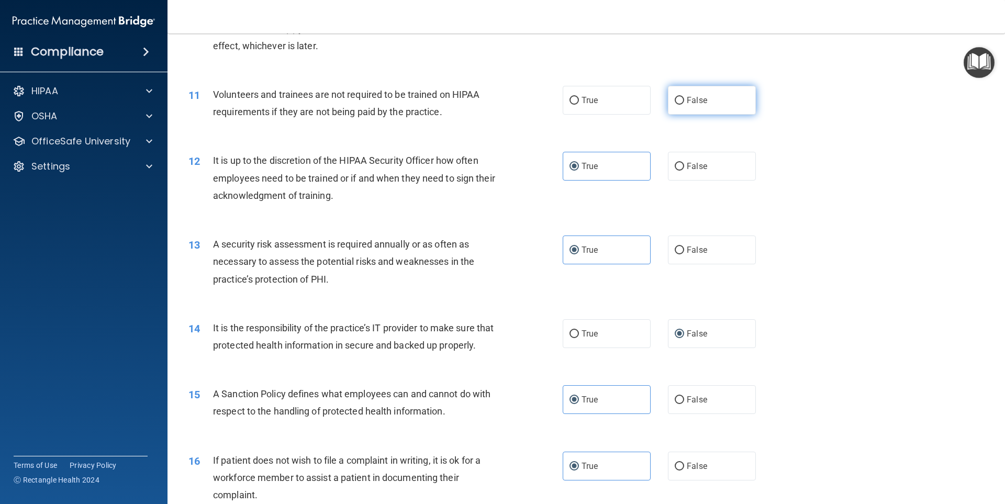
click at [687, 102] on span "False" at bounding box center [697, 100] width 20 height 10
click at [684, 102] on input "False" at bounding box center [679, 101] width 9 height 8
radio input "true"
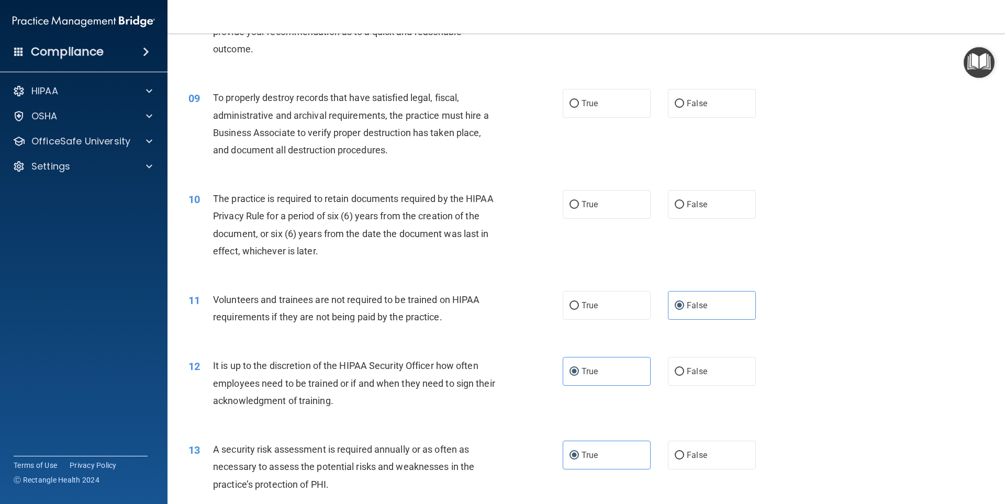
scroll to position [710, 0]
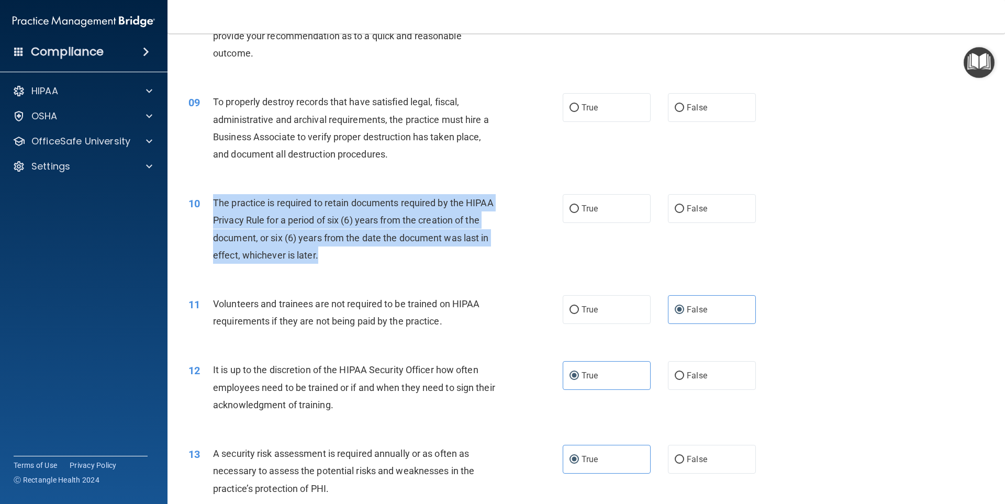
drag, startPoint x: 352, startPoint y: 255, endPoint x: 242, endPoint y: 199, distance: 123.6
click at [215, 203] on div "The practice is required to retain documents required by the HIPAA Privacy Rule…" at bounding box center [359, 229] width 293 height 70
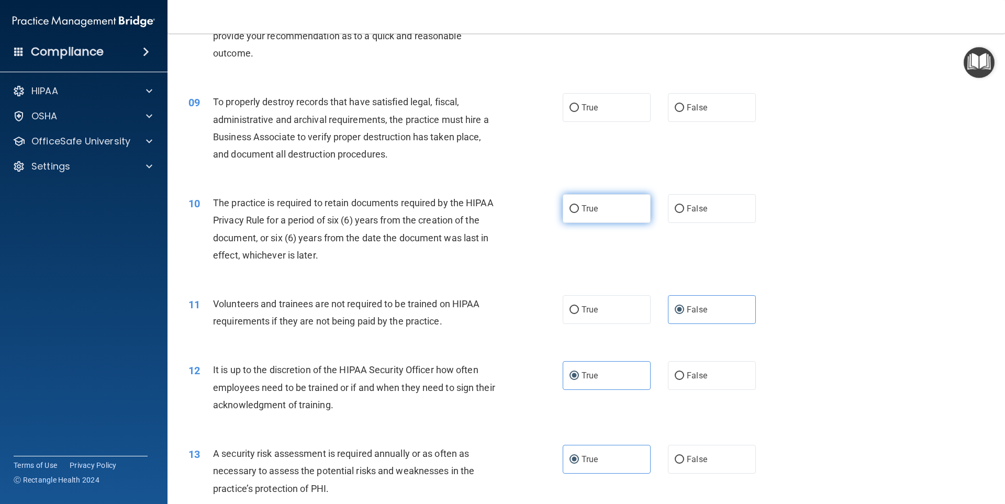
drag, startPoint x: 597, startPoint y: 219, endPoint x: 588, endPoint y: 216, distance: 9.1
click at [596, 219] on label "True" at bounding box center [607, 208] width 88 height 29
click at [579, 213] on input "True" at bounding box center [573, 209] width 9 height 8
radio input "true"
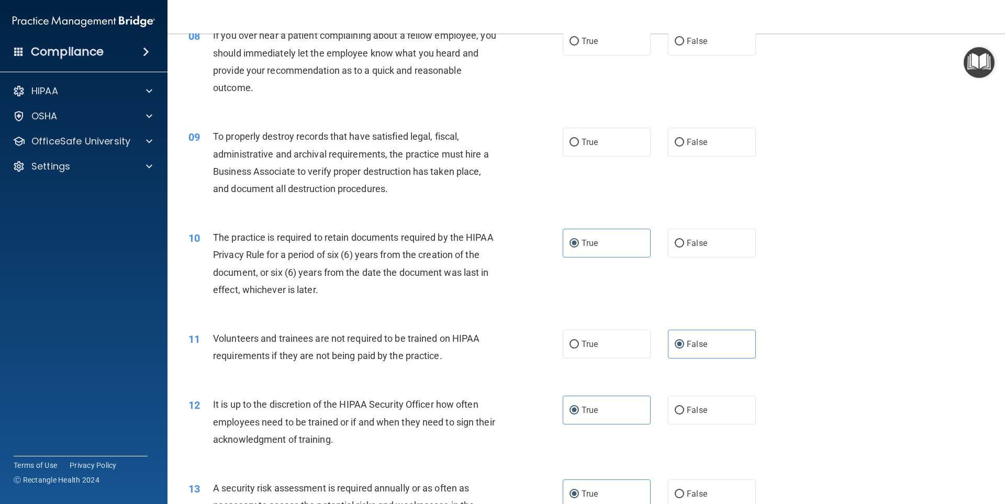
scroll to position [658, 0]
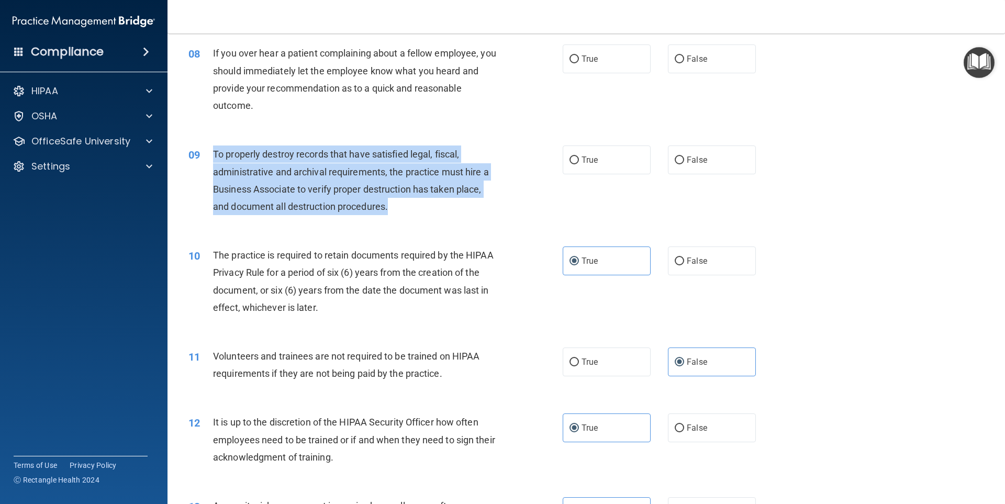
drag, startPoint x: 399, startPoint y: 210, endPoint x: 257, endPoint y: 164, distance: 149.6
click at [215, 162] on div "To properly destroy records that have satisfied legal, fiscal, administrative a…" at bounding box center [359, 181] width 293 height 70
click at [411, 207] on div "To properly destroy records that have satisfied legal, fiscal, administrative a…" at bounding box center [359, 181] width 293 height 70
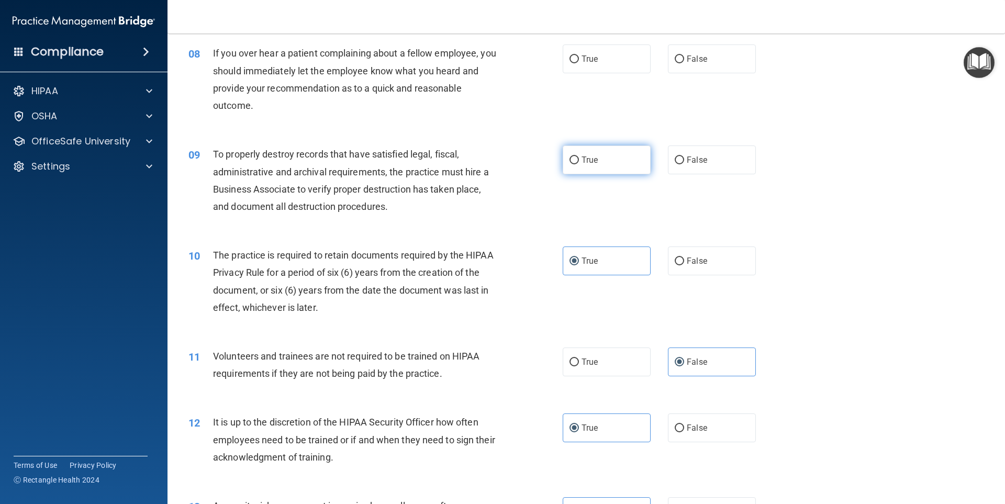
click at [577, 155] on label "True" at bounding box center [607, 160] width 88 height 29
click at [577, 157] on input "True" at bounding box center [573, 161] width 9 height 8
radio input "true"
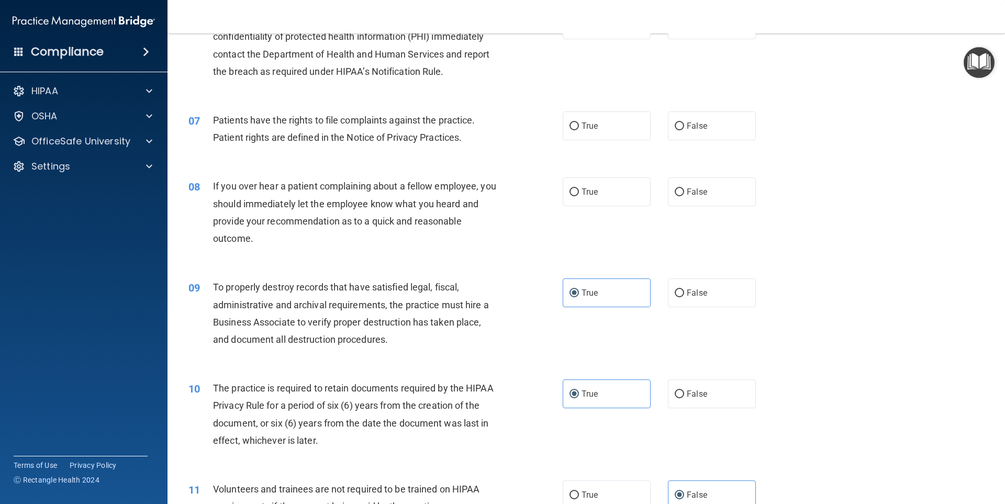
scroll to position [501, 0]
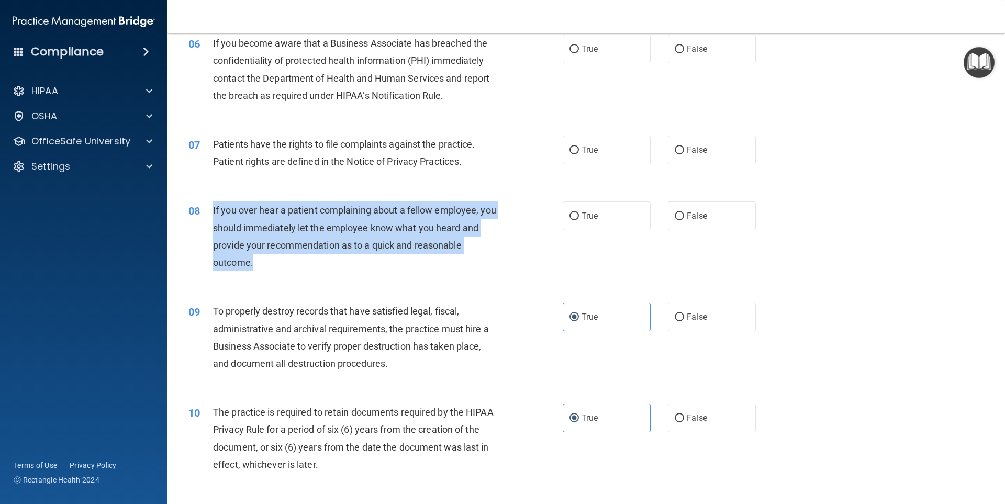
drag, startPoint x: 313, startPoint y: 262, endPoint x: 210, endPoint y: 213, distance: 114.3
click at [210, 213] on div "08 If you over hear a patient complaining about a fellow employee, you should i…" at bounding box center [376, 239] width 406 height 75
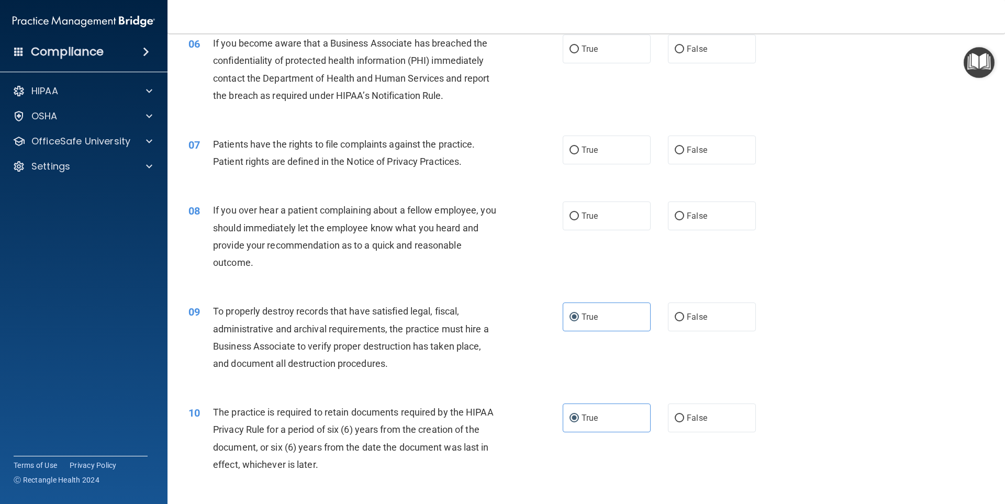
click at [390, 180] on div "07 Patients have the rights to file complaints against the practice. Patient ri…" at bounding box center [586, 155] width 811 height 66
click at [694, 225] on label "False" at bounding box center [712, 216] width 88 height 29
click at [684, 220] on input "False" at bounding box center [679, 217] width 9 height 8
radio input "true"
click at [600, 153] on label "True" at bounding box center [607, 150] width 88 height 29
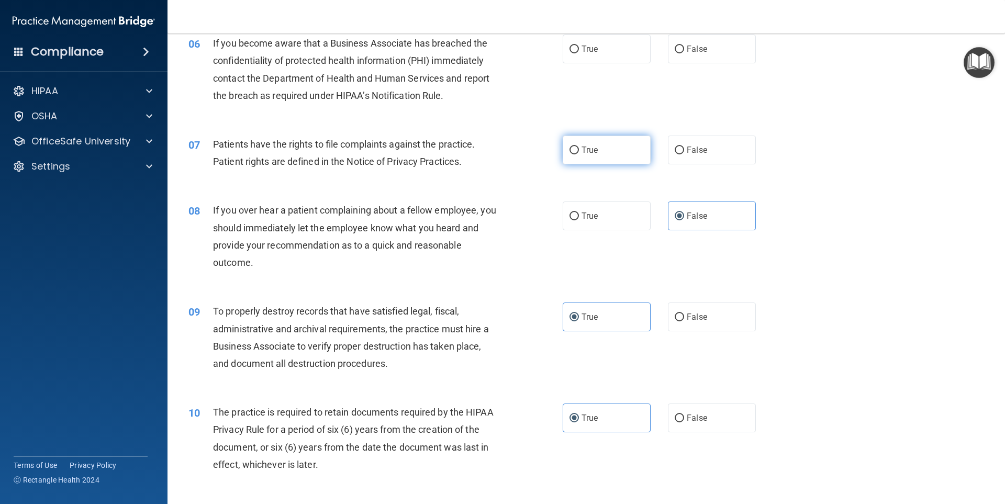
click at [579, 153] on input "True" at bounding box center [573, 151] width 9 height 8
radio input "true"
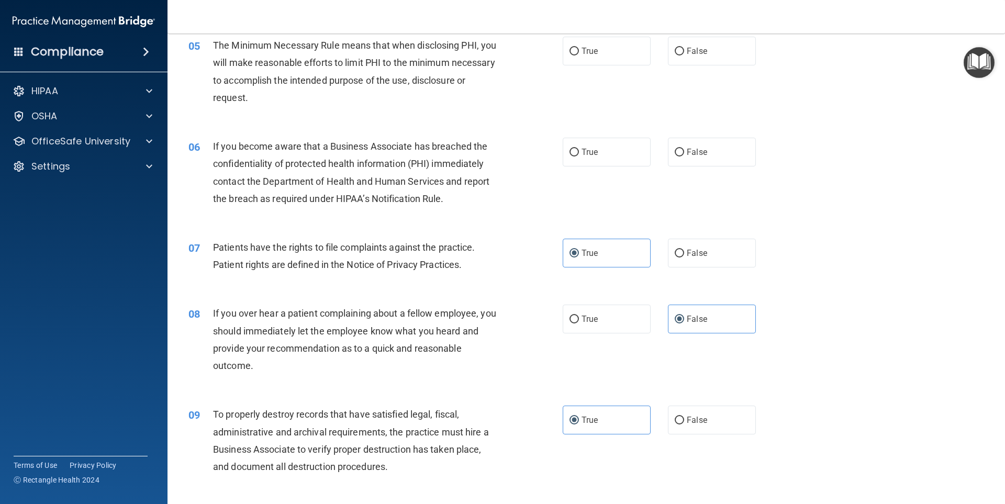
scroll to position [396, 0]
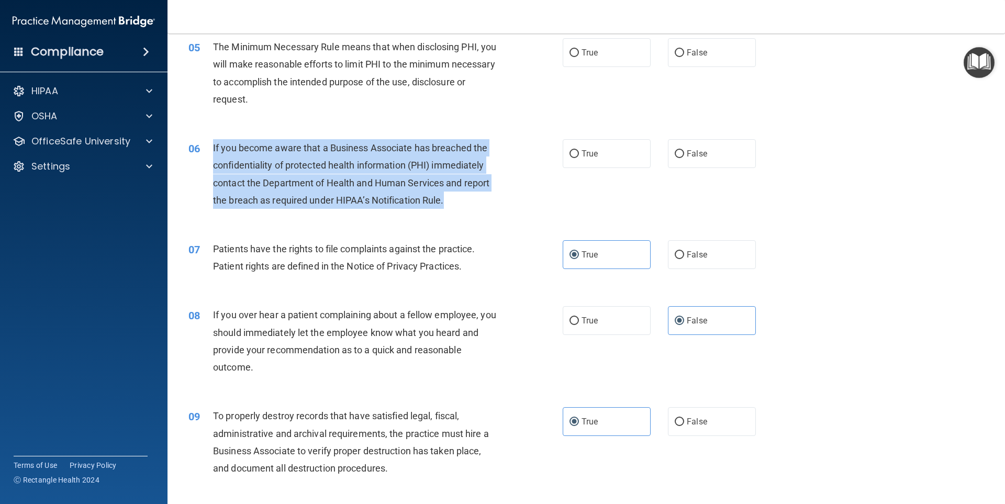
drag, startPoint x: 459, startPoint y: 206, endPoint x: 237, endPoint y: 150, distance: 228.3
click at [209, 149] on div "06 If you become aware that a Business Associate has breached the confidentiali…" at bounding box center [376, 176] width 406 height 75
click at [466, 192] on div "If you become aware that a Business Associate has breached the confidentiality …" at bounding box center [359, 174] width 293 height 70
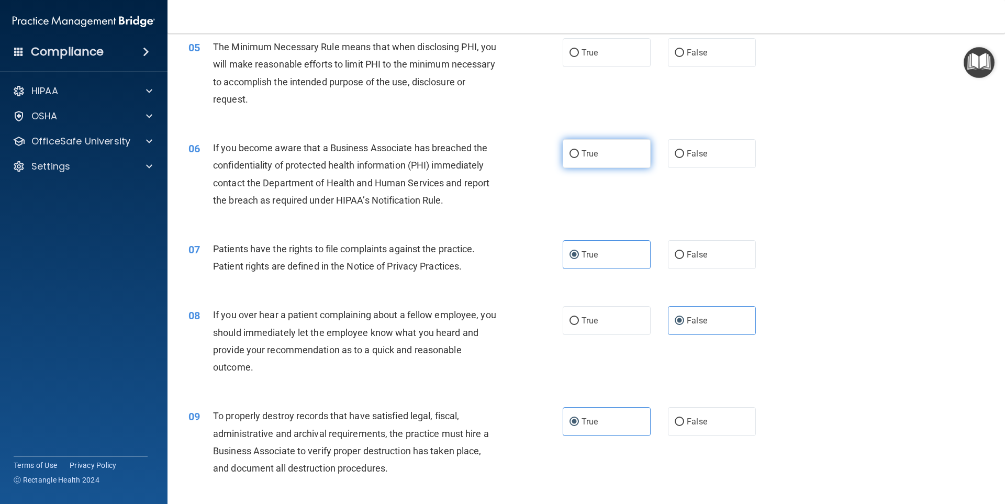
click at [584, 162] on label "True" at bounding box center [607, 153] width 88 height 29
click at [579, 158] on input "True" at bounding box center [573, 154] width 9 height 8
radio input "true"
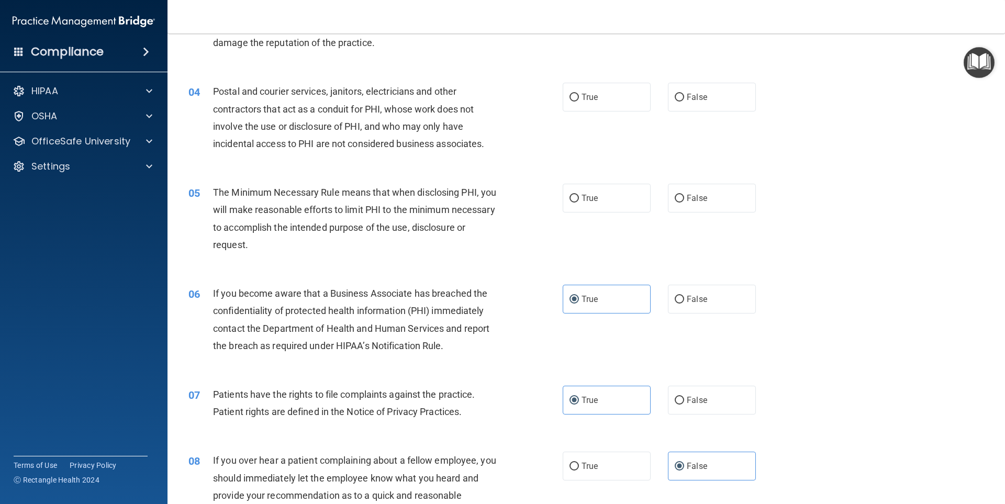
scroll to position [239, 0]
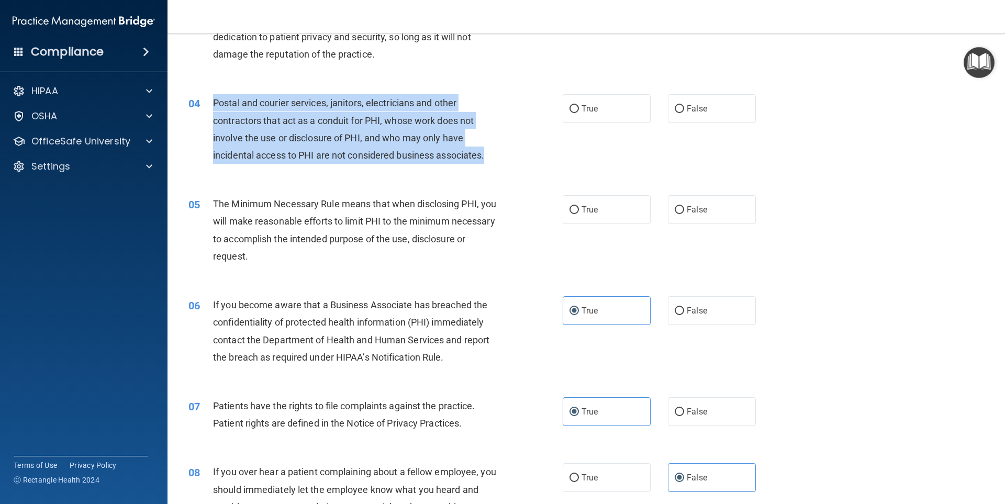
drag, startPoint x: 493, startPoint y: 155, endPoint x: 201, endPoint y: 98, distance: 297.7
click at [201, 98] on div "04 Postal and courier services, janitors, electricians and other contractors th…" at bounding box center [376, 131] width 406 height 75
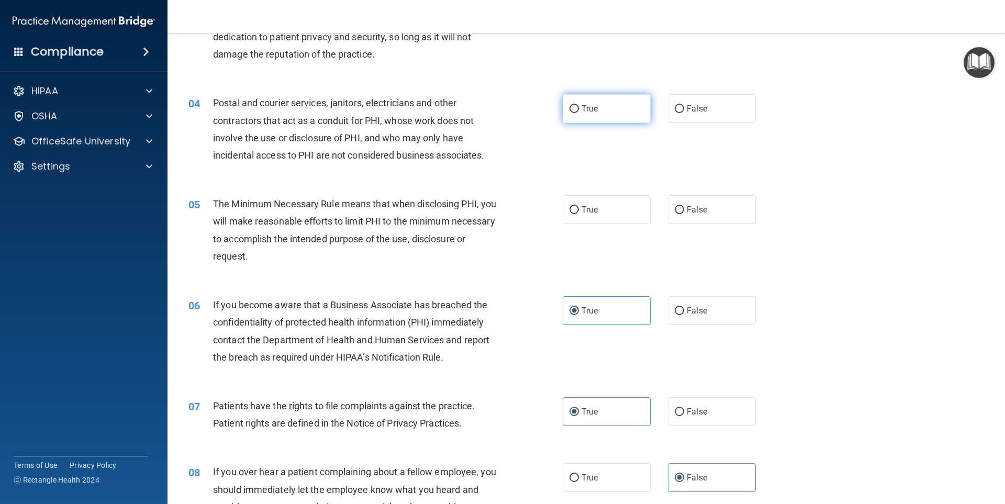
click at [588, 110] on span "True" at bounding box center [590, 109] width 16 height 10
click at [579, 110] on input "True" at bounding box center [573, 109] width 9 height 8
radio input "true"
click at [607, 211] on label "True" at bounding box center [607, 209] width 88 height 29
click at [579, 211] on input "True" at bounding box center [573, 210] width 9 height 8
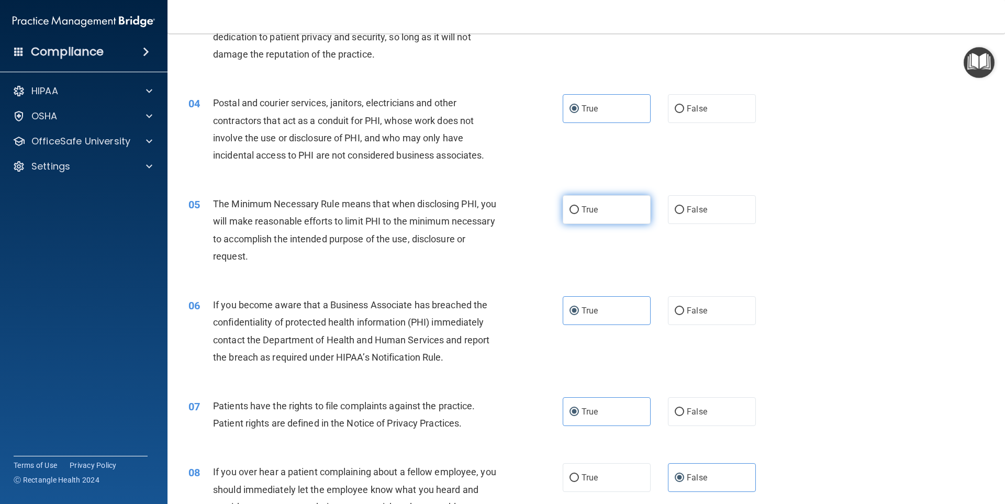
radio input "true"
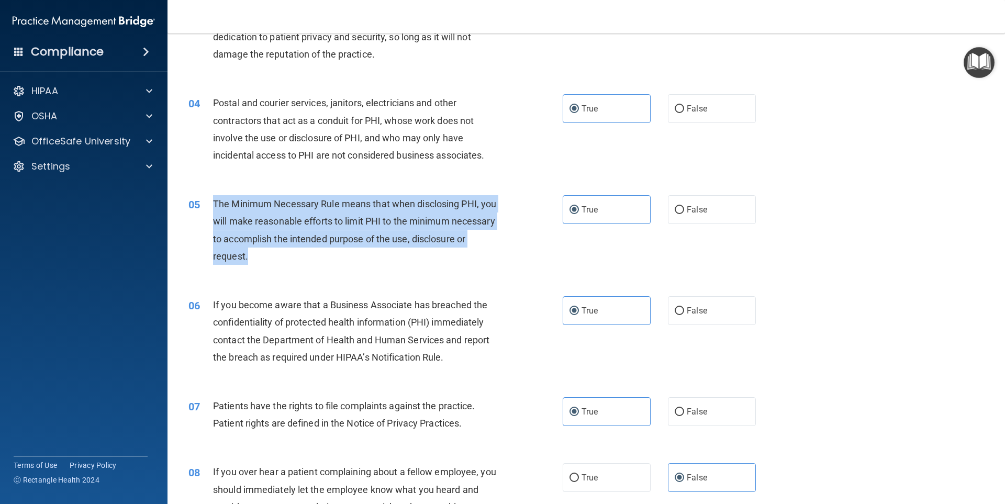
drag, startPoint x: 359, startPoint y: 255, endPoint x: 207, endPoint y: 204, distance: 160.2
click at [207, 204] on div "05 The Minimum Necessary Rule means that when disclosing PHI, you will make rea…" at bounding box center [376, 232] width 406 height 75
click at [447, 226] on span "The Minimum Necessary Rule means that when disclosing PHI, you will make reason…" at bounding box center [354, 229] width 283 height 63
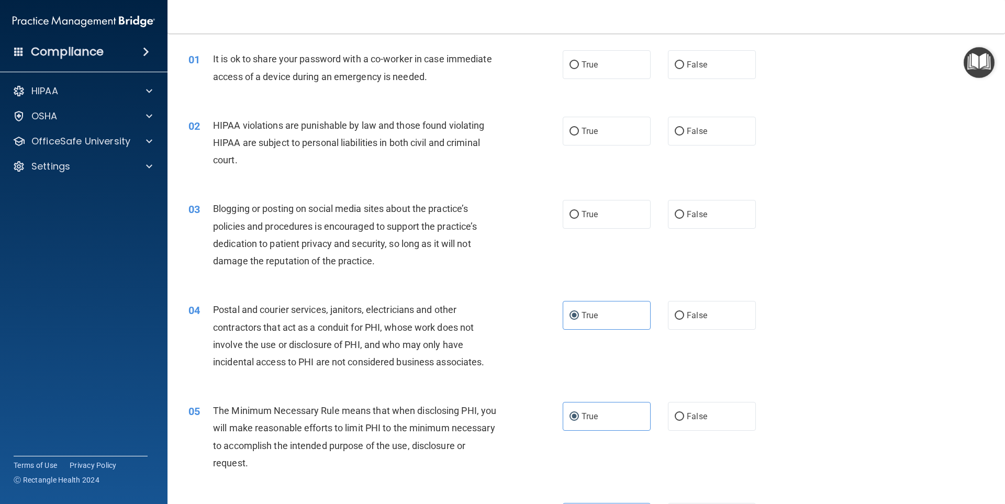
scroll to position [30, 0]
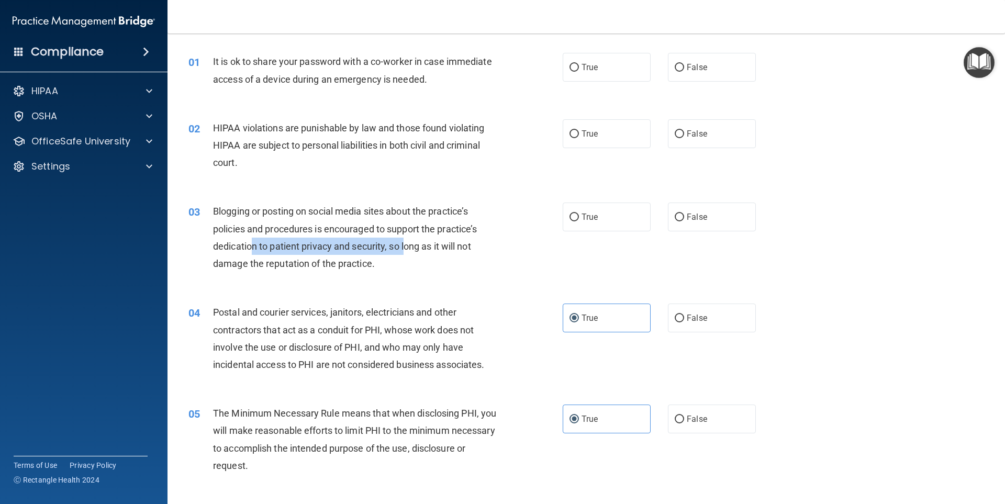
drag, startPoint x: 384, startPoint y: 253, endPoint x: 345, endPoint y: 256, distance: 38.4
click at [272, 251] on span "Blogging or posting on social media sites about the practice’s policies and pro…" at bounding box center [345, 237] width 264 height 63
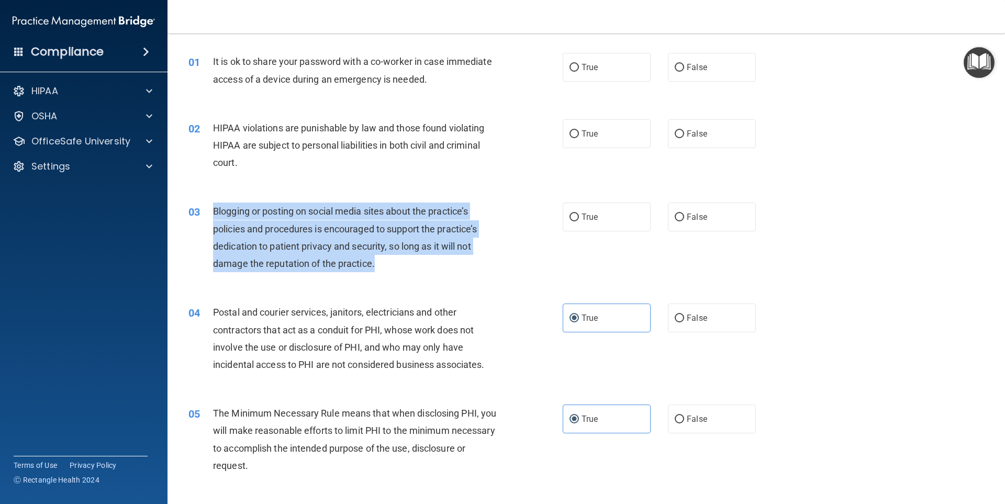
drag, startPoint x: 383, startPoint y: 269, endPoint x: 219, endPoint y: 205, distance: 175.8
click at [209, 205] on div "03 Blogging or posting on social media sites about the practice’s policies and …" at bounding box center [376, 240] width 406 height 75
click at [340, 208] on span "Blogging or posting on social media sites about the practice’s policies and pro…" at bounding box center [345, 237] width 264 height 63
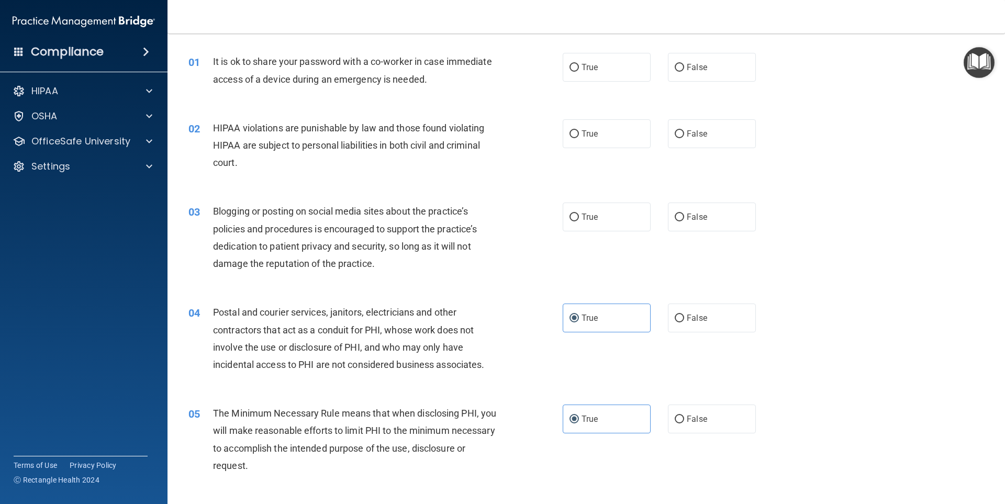
click at [356, 181] on div "02 HIPAA violations are punishable by law and those found violating HIPAA are s…" at bounding box center [586, 148] width 811 height 84
click at [401, 269] on div "Blogging or posting on social media sites about the practice’s policies and pro…" at bounding box center [359, 238] width 293 height 70
click at [563, 218] on label "True" at bounding box center [607, 217] width 88 height 29
click at [569, 218] on input "True" at bounding box center [573, 218] width 9 height 8
radio input "true"
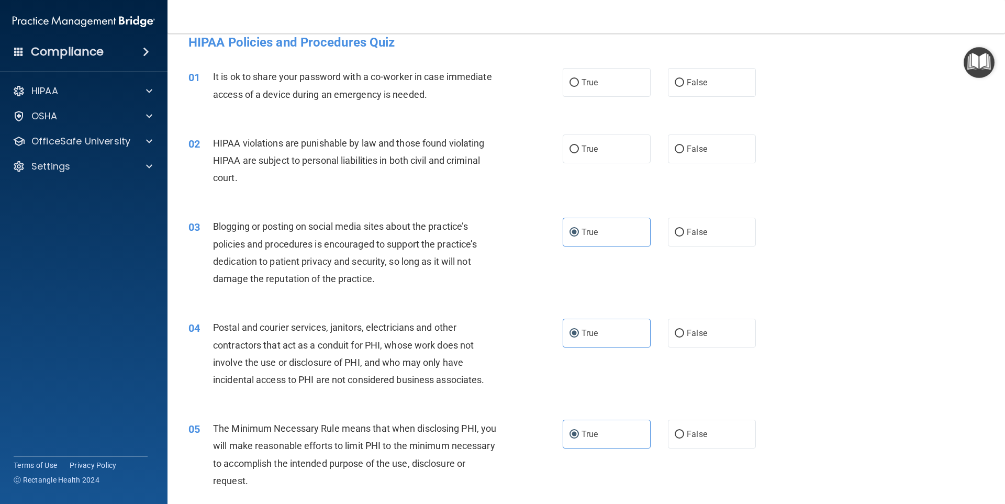
scroll to position [0, 0]
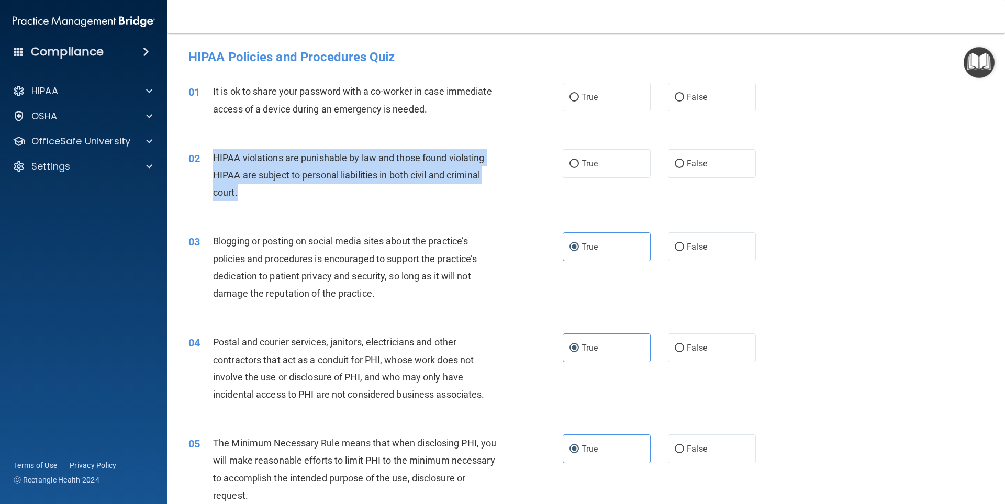
drag, startPoint x: 277, startPoint y: 199, endPoint x: 234, endPoint y: 155, distance: 61.4
click at [218, 152] on div "HIPAA violations are punishable by law and those found violating HIPAA are subj…" at bounding box center [359, 175] width 293 height 52
drag, startPoint x: 282, startPoint y: 176, endPoint x: 264, endPoint y: 195, distance: 25.6
click at [264, 195] on div "HIPAA violations are punishable by law and those found violating HIPAA are subj…" at bounding box center [359, 175] width 293 height 52
drag, startPoint x: 254, startPoint y: 195, endPoint x: 234, endPoint y: 168, distance: 33.7
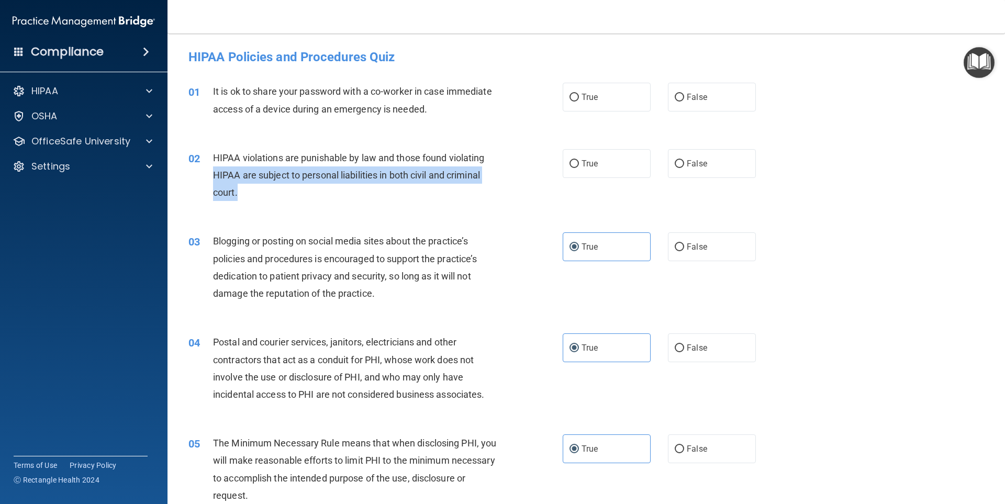
click at [215, 172] on div "HIPAA violations are punishable by law and those found violating HIPAA are subj…" at bounding box center [359, 175] width 293 height 52
click at [240, 196] on div "HIPAA violations are punishable by law and those found violating HIPAA are subj…" at bounding box center [359, 175] width 293 height 52
click at [268, 193] on div "HIPAA violations are punishable by law and those found violating HIPAA are subj…" at bounding box center [359, 175] width 293 height 52
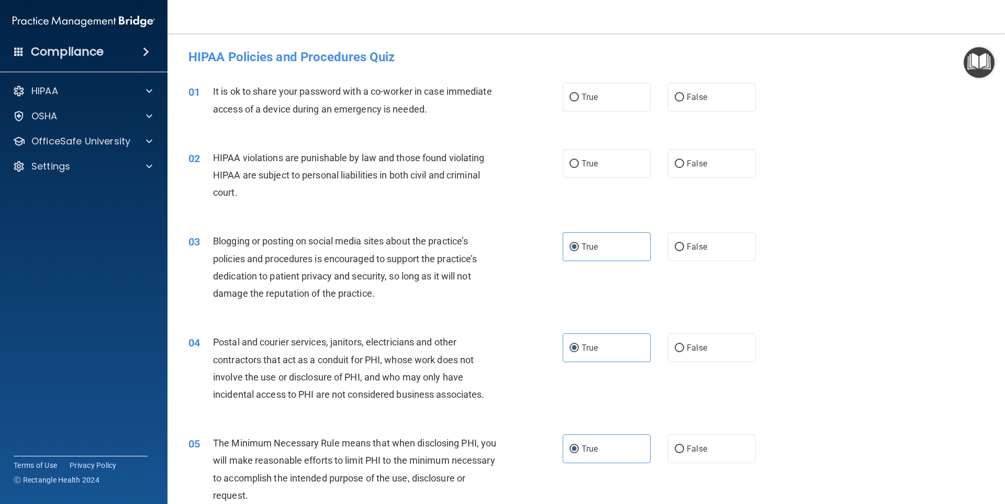
click at [269, 208] on div "02 HIPAA violations are punishable by law and those found violating HIPAA are s…" at bounding box center [586, 178] width 811 height 84
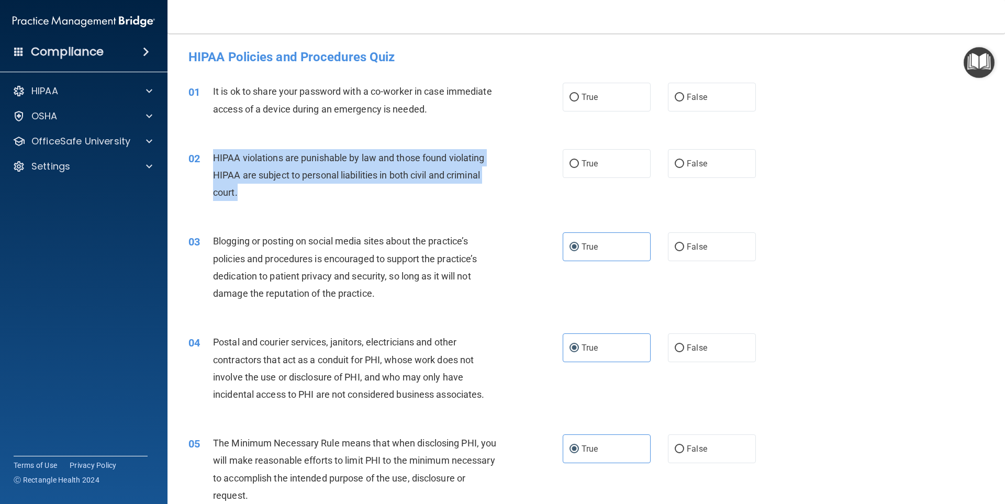
drag, startPoint x: 254, startPoint y: 197, endPoint x: 235, endPoint y: 167, distance: 35.3
click at [210, 160] on div "02 HIPAA violations are punishable by law and those found violating HIPAA are s…" at bounding box center [376, 178] width 406 height 58
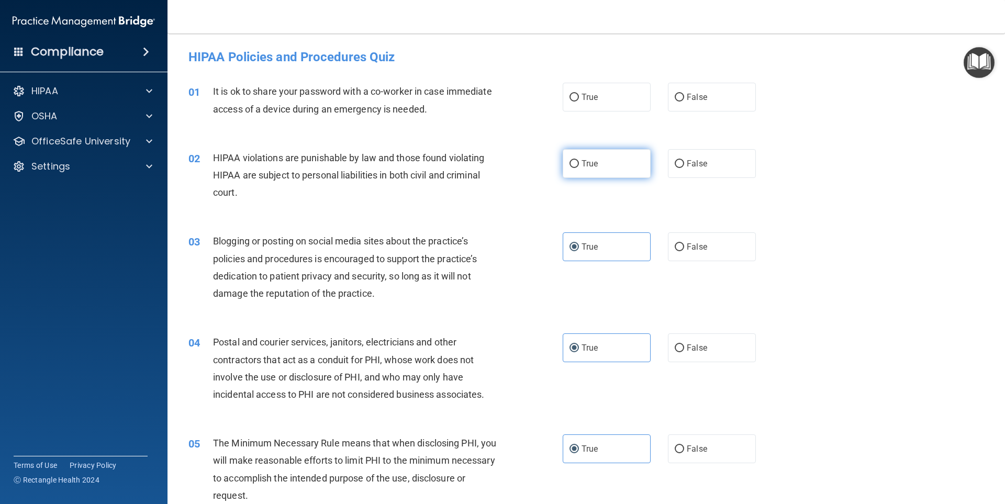
click at [582, 167] on span "True" at bounding box center [590, 164] width 16 height 10
click at [579, 167] on input "True" at bounding box center [573, 164] width 9 height 8
radio input "true"
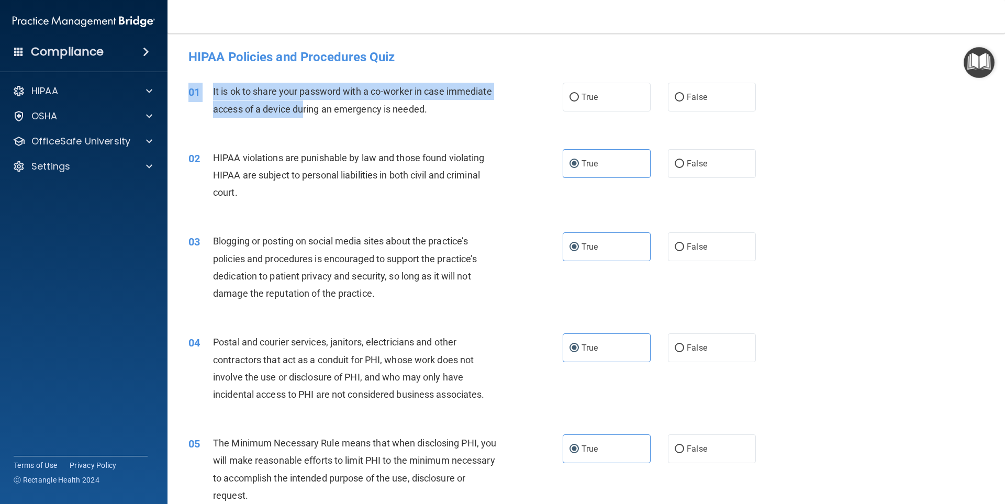
drag, startPoint x: 456, startPoint y: 124, endPoint x: 378, endPoint y: 110, distance: 79.7
click at [349, 109] on div "01 It is ok to share your password with a co-worker in case immediate access of…" at bounding box center [586, 103] width 811 height 66
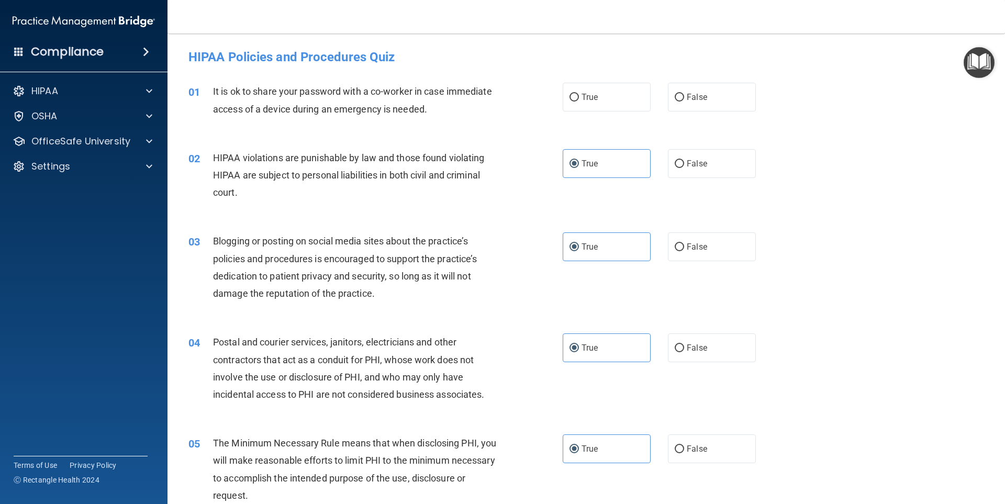
click at [409, 118] on div "01 It is ok to share your password with a co-worker in case immediate access of…" at bounding box center [376, 103] width 406 height 40
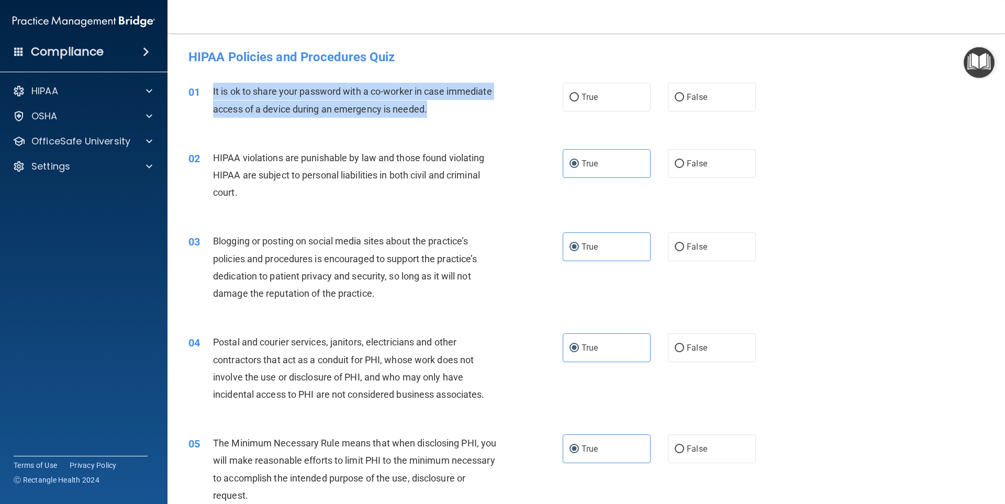
drag, startPoint x: 449, startPoint y: 111, endPoint x: 212, endPoint y: 92, distance: 237.3
click at [212, 92] on div "01 It is ok to share your password with a co-worker in case immediate access of…" at bounding box center [376, 103] width 406 height 40
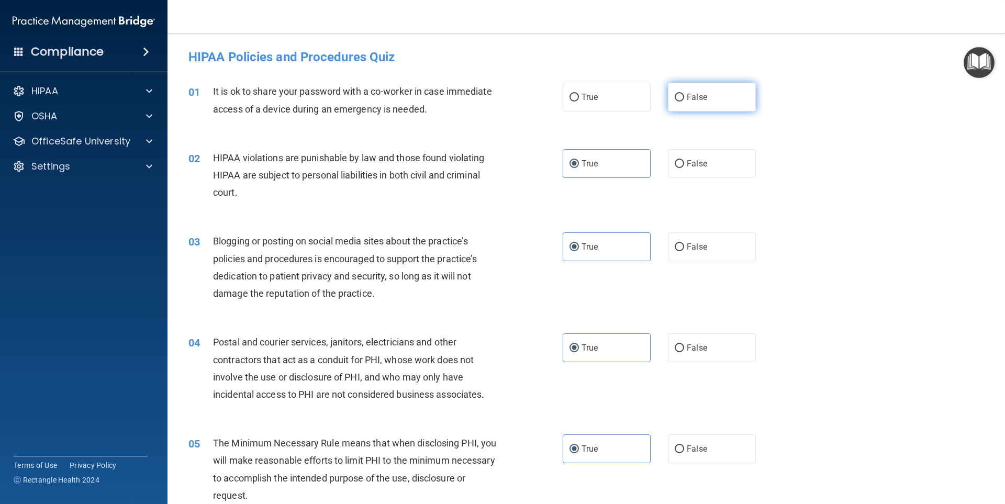
click at [694, 100] on span "False" at bounding box center [697, 97] width 20 height 10
click at [684, 100] on input "False" at bounding box center [679, 98] width 9 height 8
radio input "true"
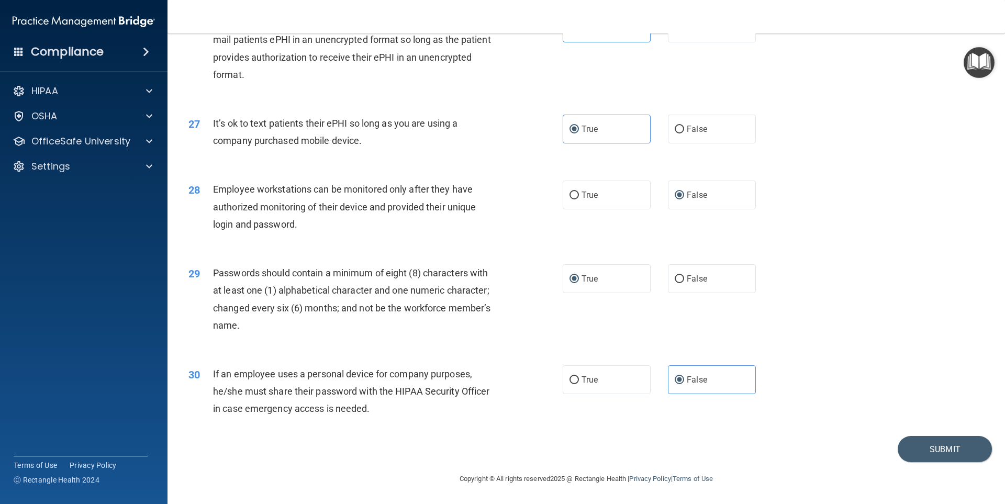
scroll to position [2124, 0]
click at [924, 446] on button "Submit" at bounding box center [945, 449] width 94 height 27
click at [919, 449] on button "Submit" at bounding box center [945, 449] width 94 height 27
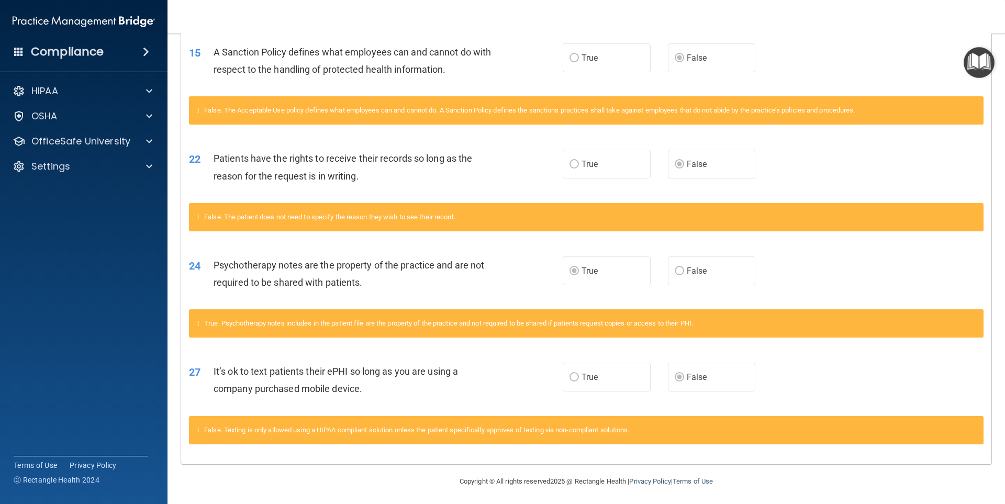
scroll to position [801, 0]
